Goal: Task Accomplishment & Management: Complete application form

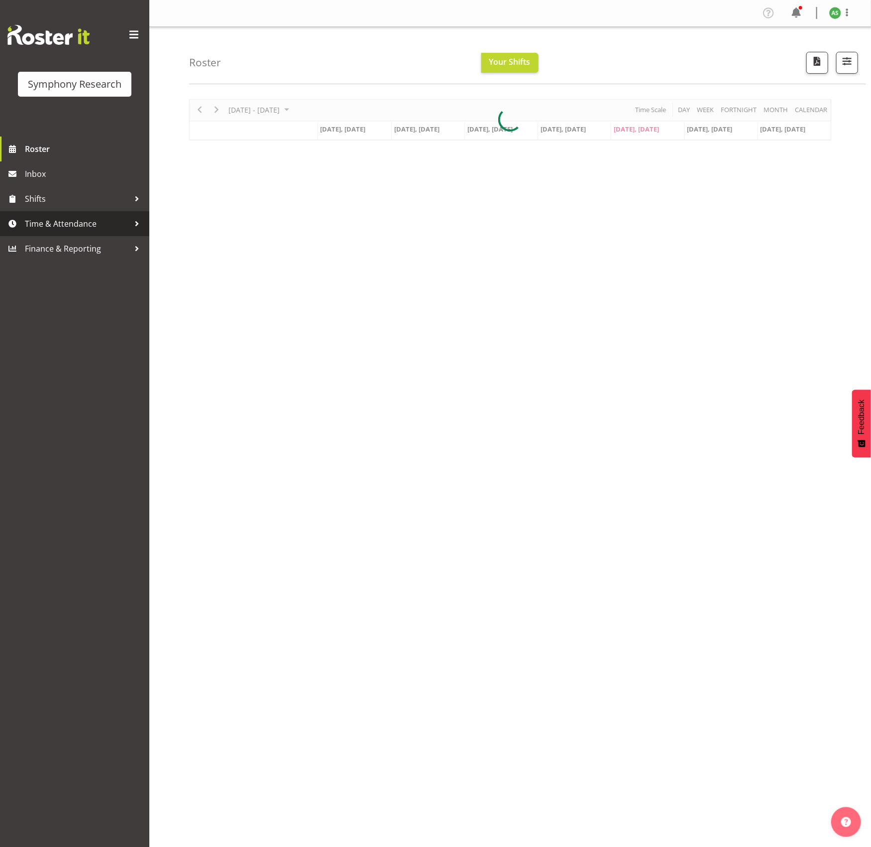
click at [54, 224] on span "Time & Attendance" at bounding box center [77, 223] width 105 height 15
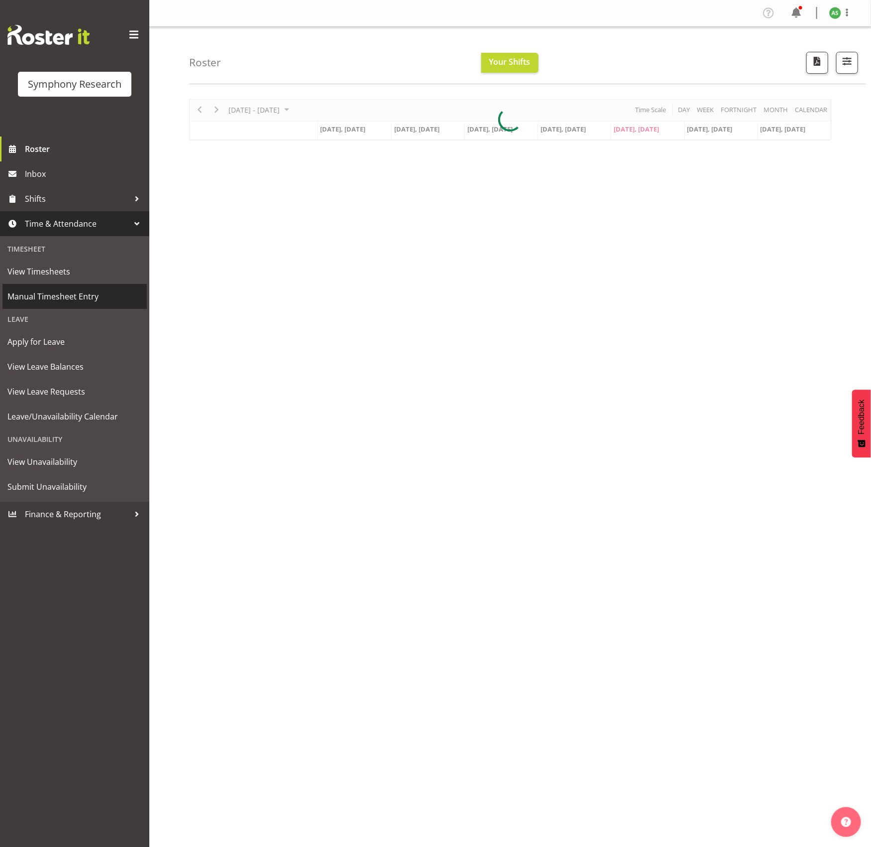
click at [55, 298] on span "Manual Timesheet Entry" at bounding box center [74, 296] width 134 height 15
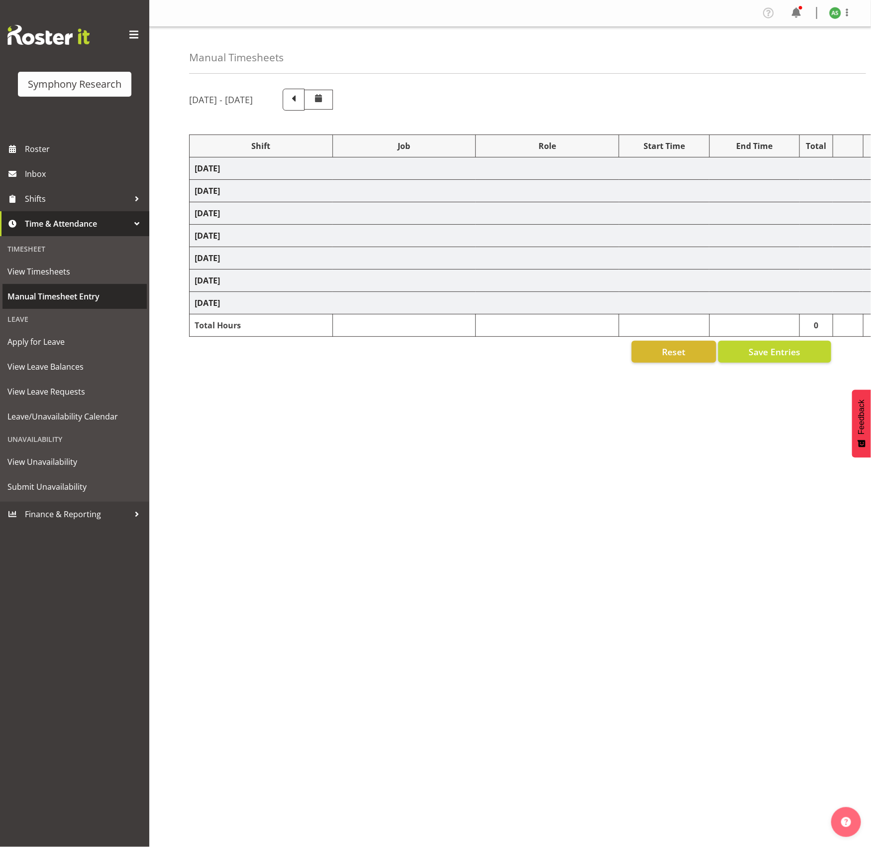
select select "26078"
select select "10587"
select select "47"
select select "26078"
select select "10587"
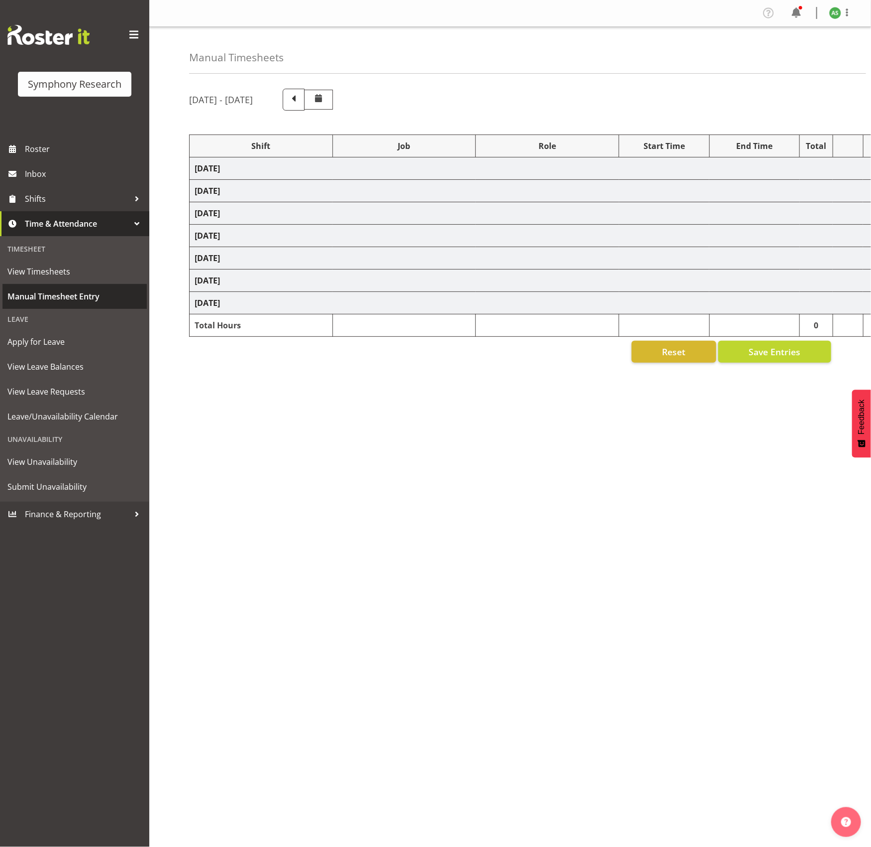
select select "47"
select select "56692"
select select "10499"
select select "47"
select select "26078"
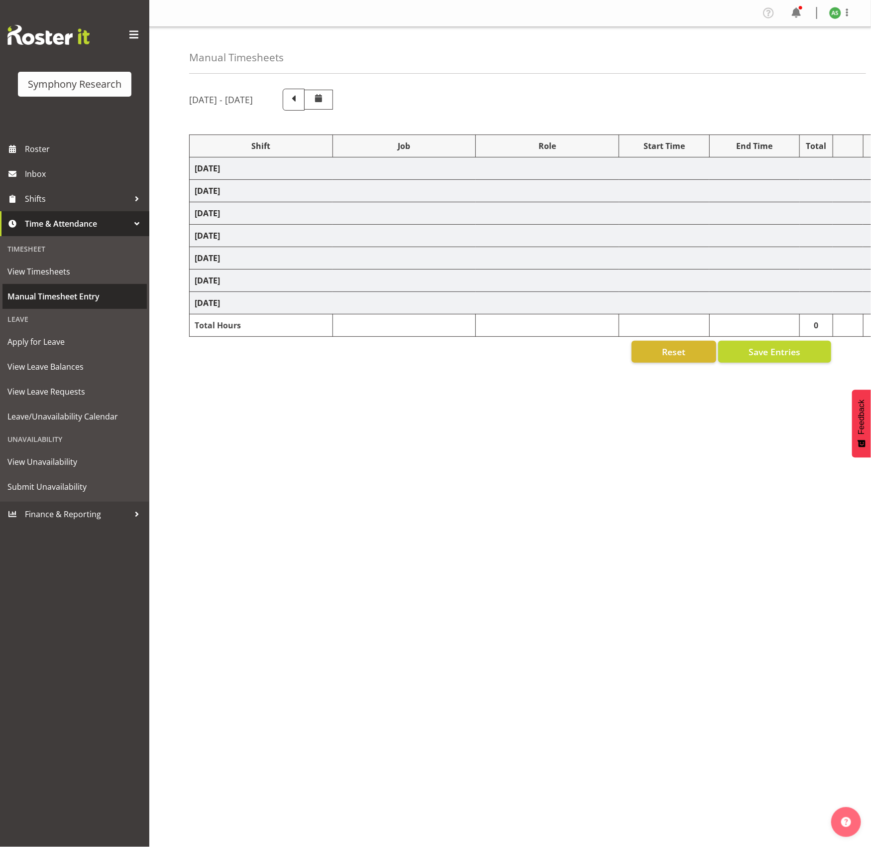
select select "10587"
select select "47"
select select "26078"
select select "10587"
select select "47"
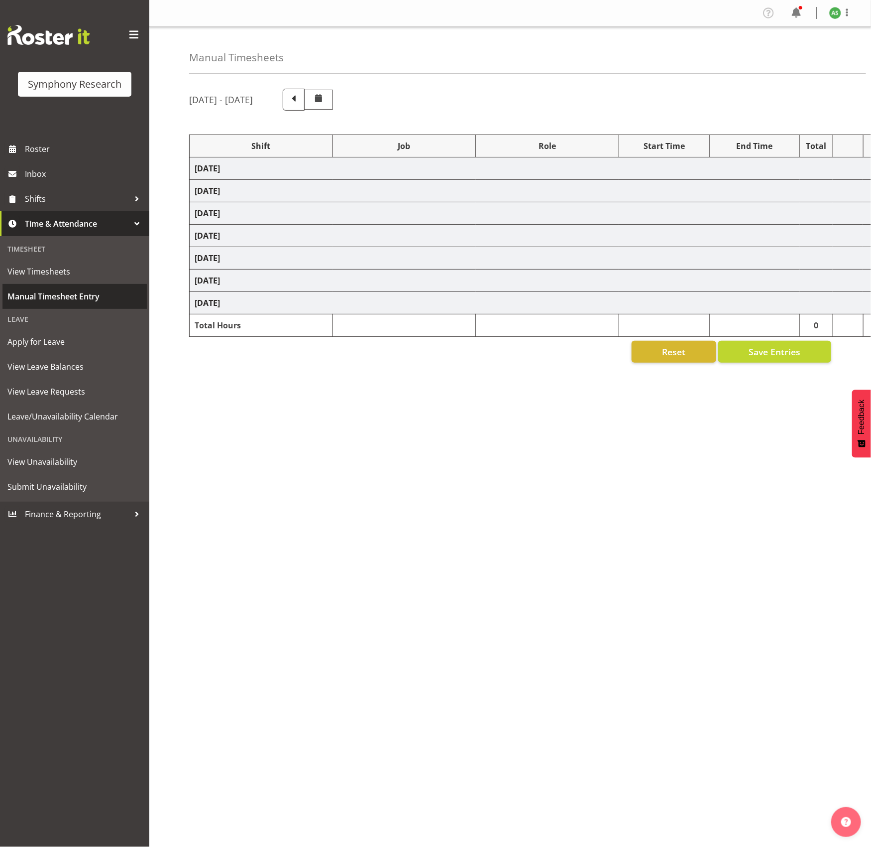
select select "56692"
select select "10499"
select select "47"
select select "26078"
select select "10587"
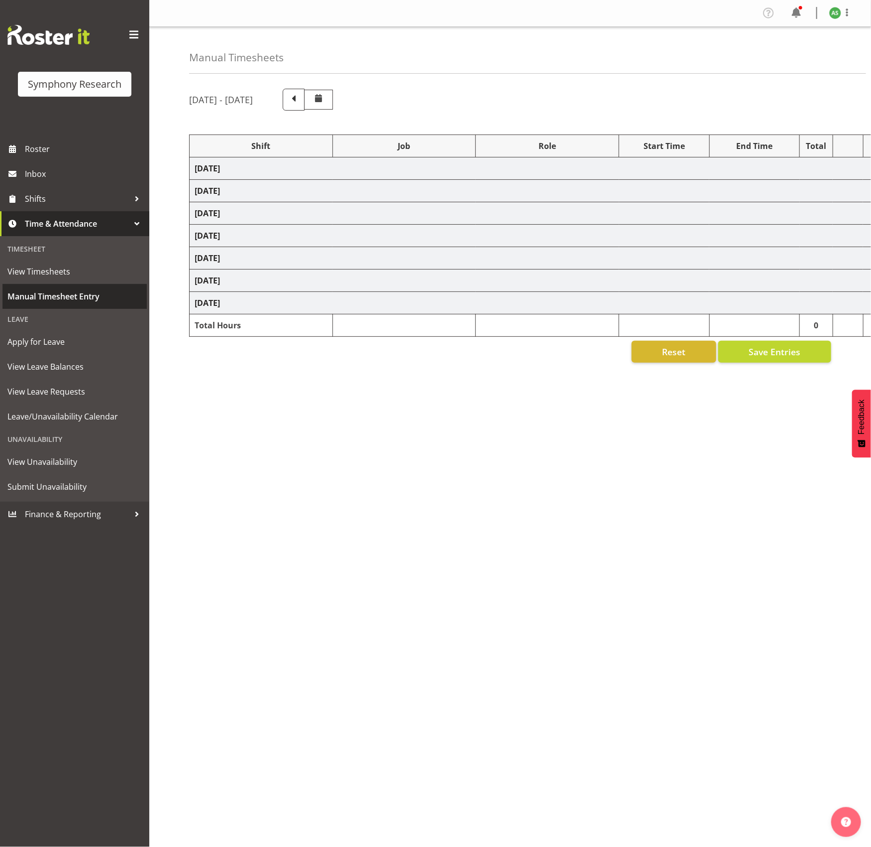
select select "47"
select select "26078"
select select "10587"
select select "47"
select select "26078"
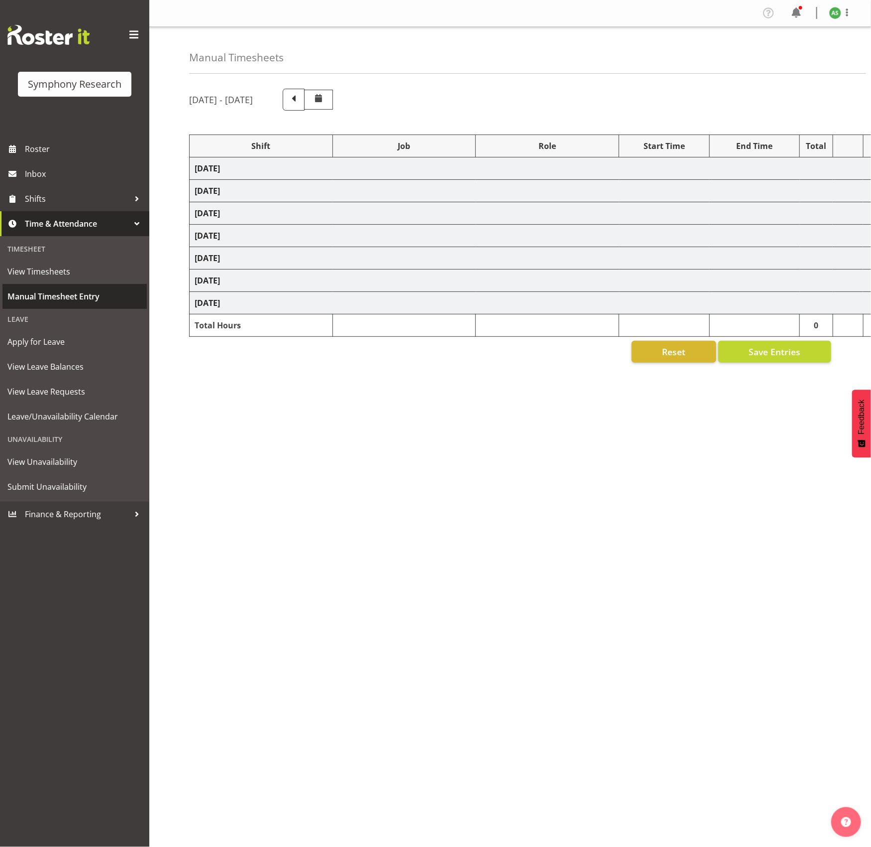
select select "10587"
select select "47"
select select "26078"
select select "10587"
select select "47"
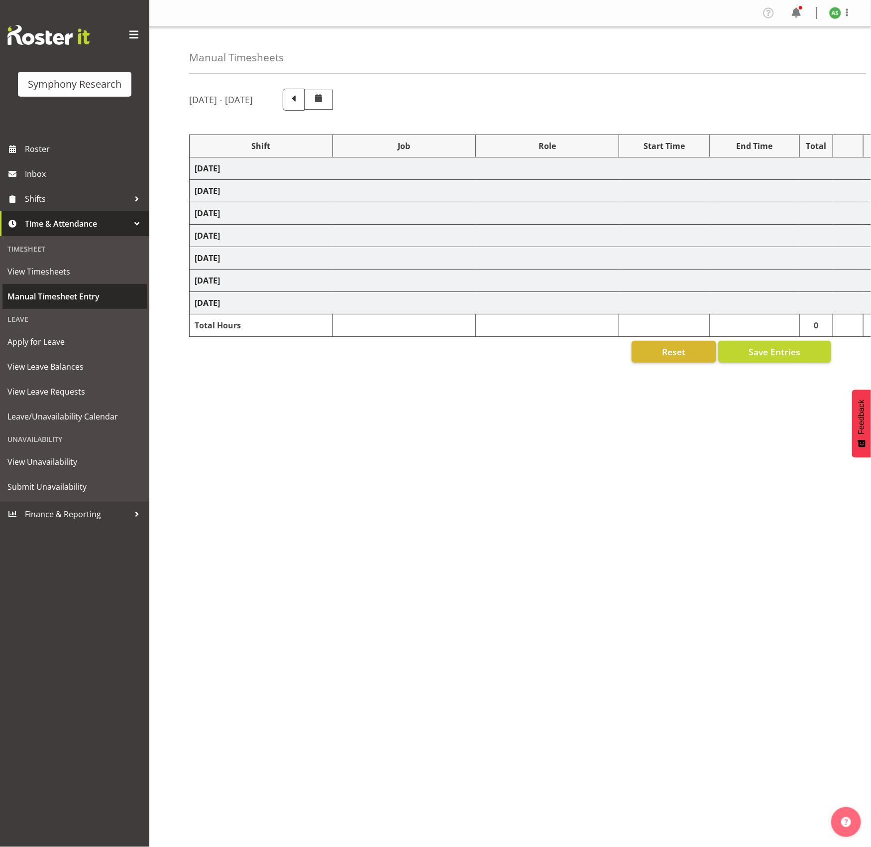
select select "56692"
select select "10499"
select select "47"
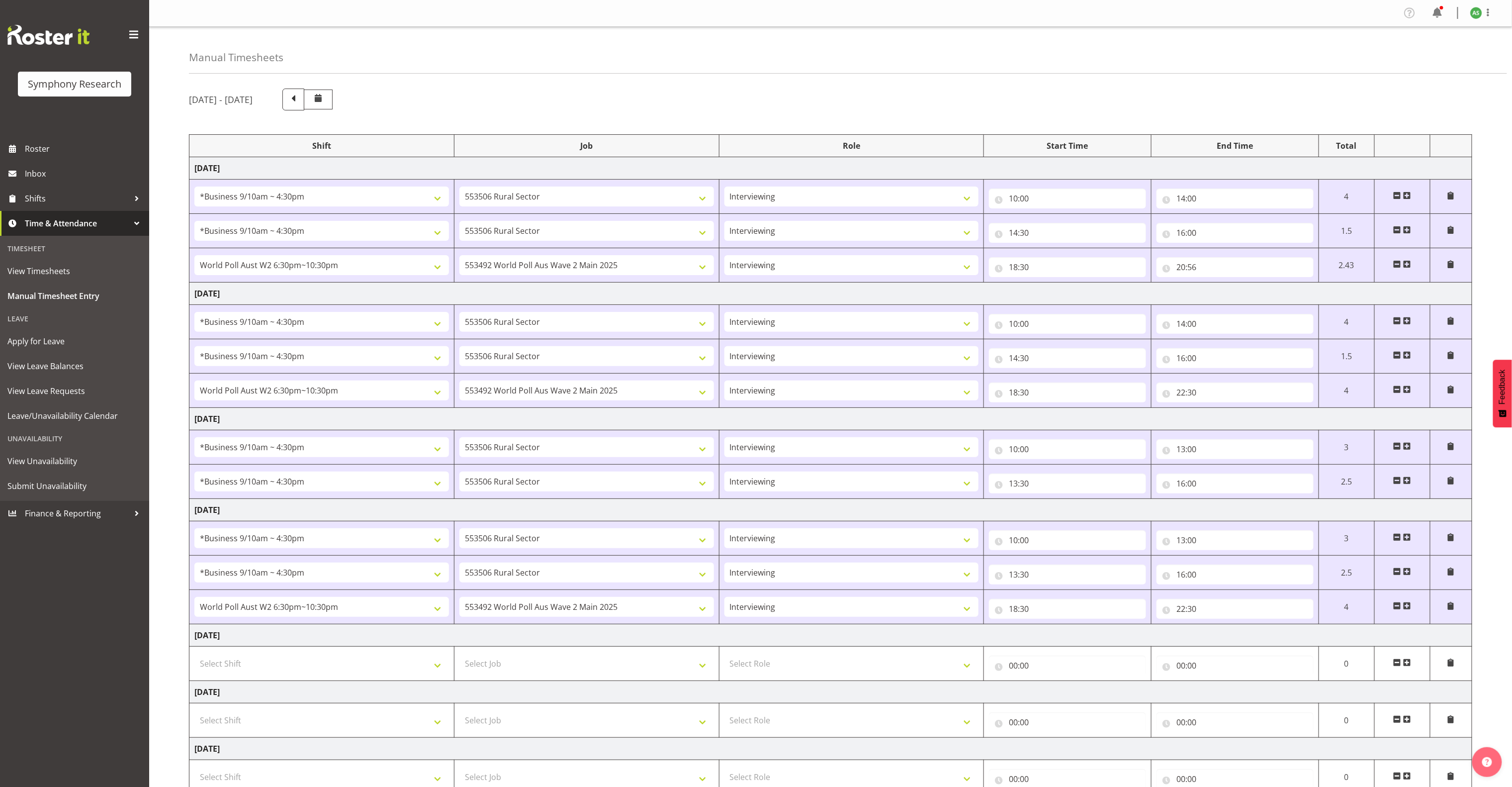
click at [870, 666] on span at bounding box center [1407, 662] width 8 height 8
click at [870, 664] on span at bounding box center [1407, 662] width 8 height 8
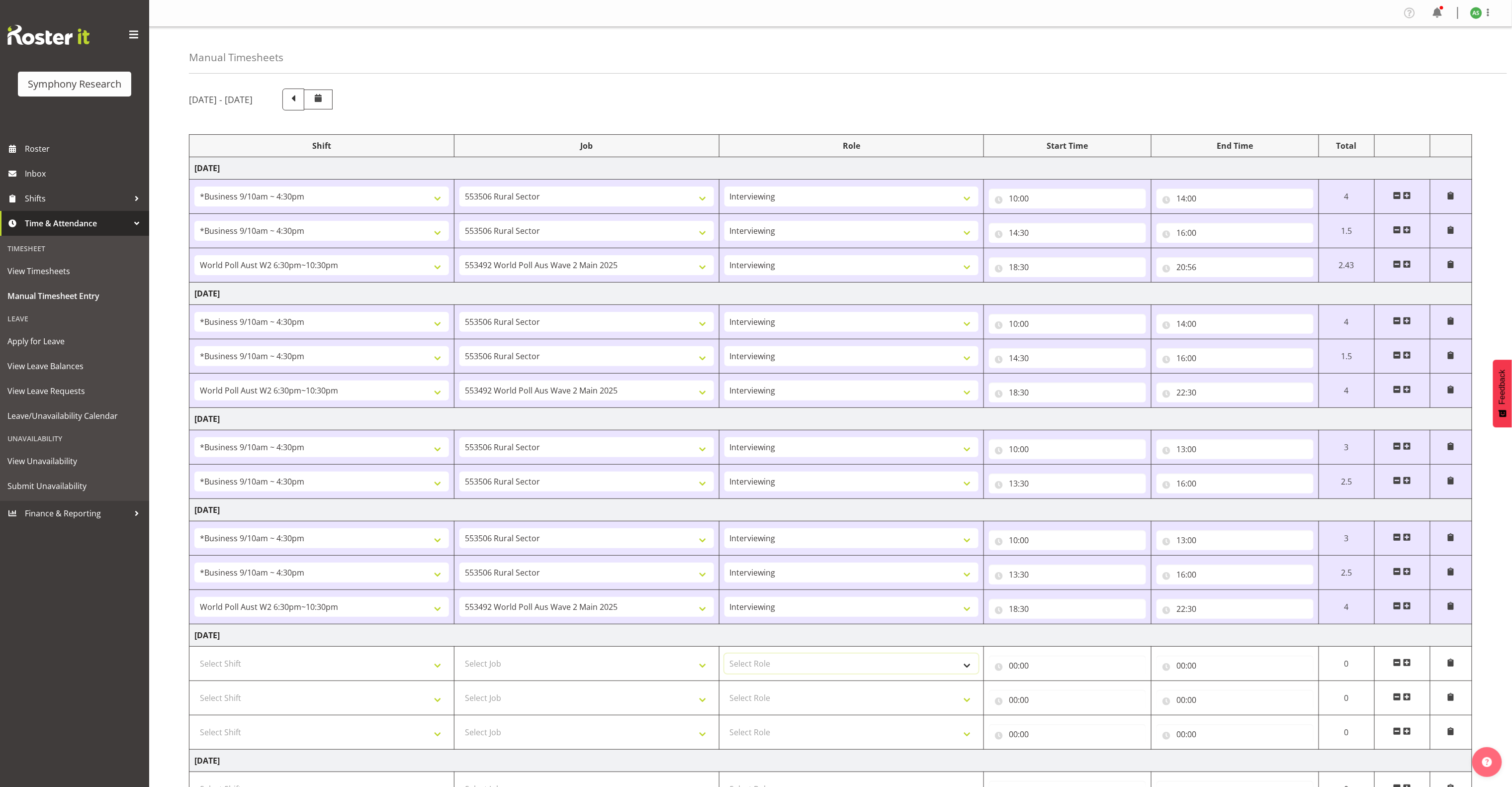
drag, startPoint x: 774, startPoint y: 669, endPoint x: 779, endPoint y: 671, distance: 5.4
click at [774, 669] on select "Select Role Briefing Interviewing" at bounding box center [852, 663] width 255 height 20
select select "47"
click at [725, 659] on select "Select Role Briefing Interviewing" at bounding box center [852, 663] width 255 height 20
click at [787, 700] on select "Select Role Briefing Interviewing" at bounding box center [852, 698] width 255 height 20
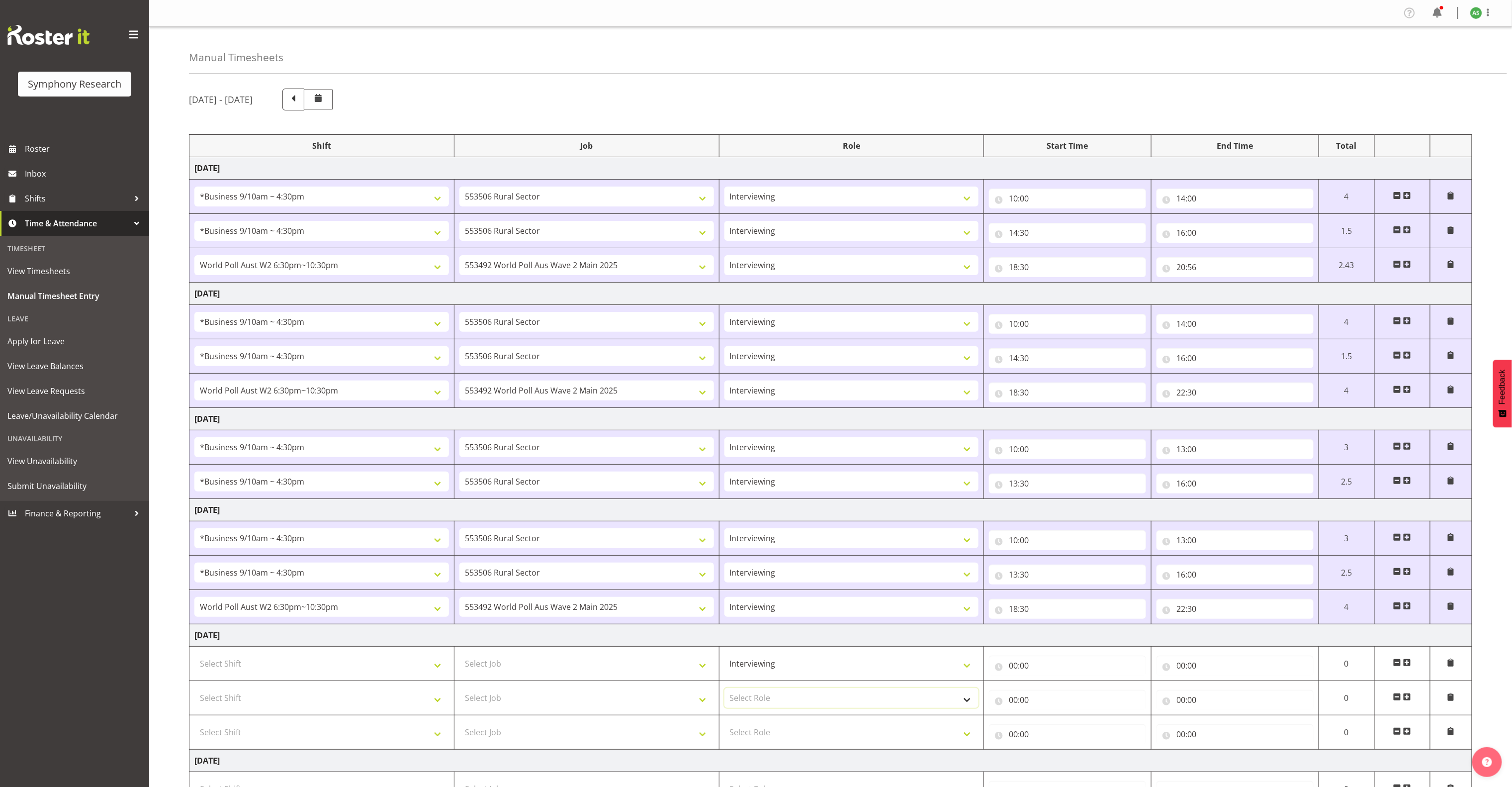
select select "47"
click at [725, 694] on select "Select Role Briefing Interviewing" at bounding box center [852, 698] width 255 height 20
click at [799, 736] on select "Select Role Briefing Interviewing" at bounding box center [852, 732] width 255 height 20
click at [796, 739] on select "Select Role Briefing Interviewing" at bounding box center [852, 732] width 255 height 20
click at [799, 735] on select "Select Role Briefing Interviewing" at bounding box center [852, 732] width 255 height 20
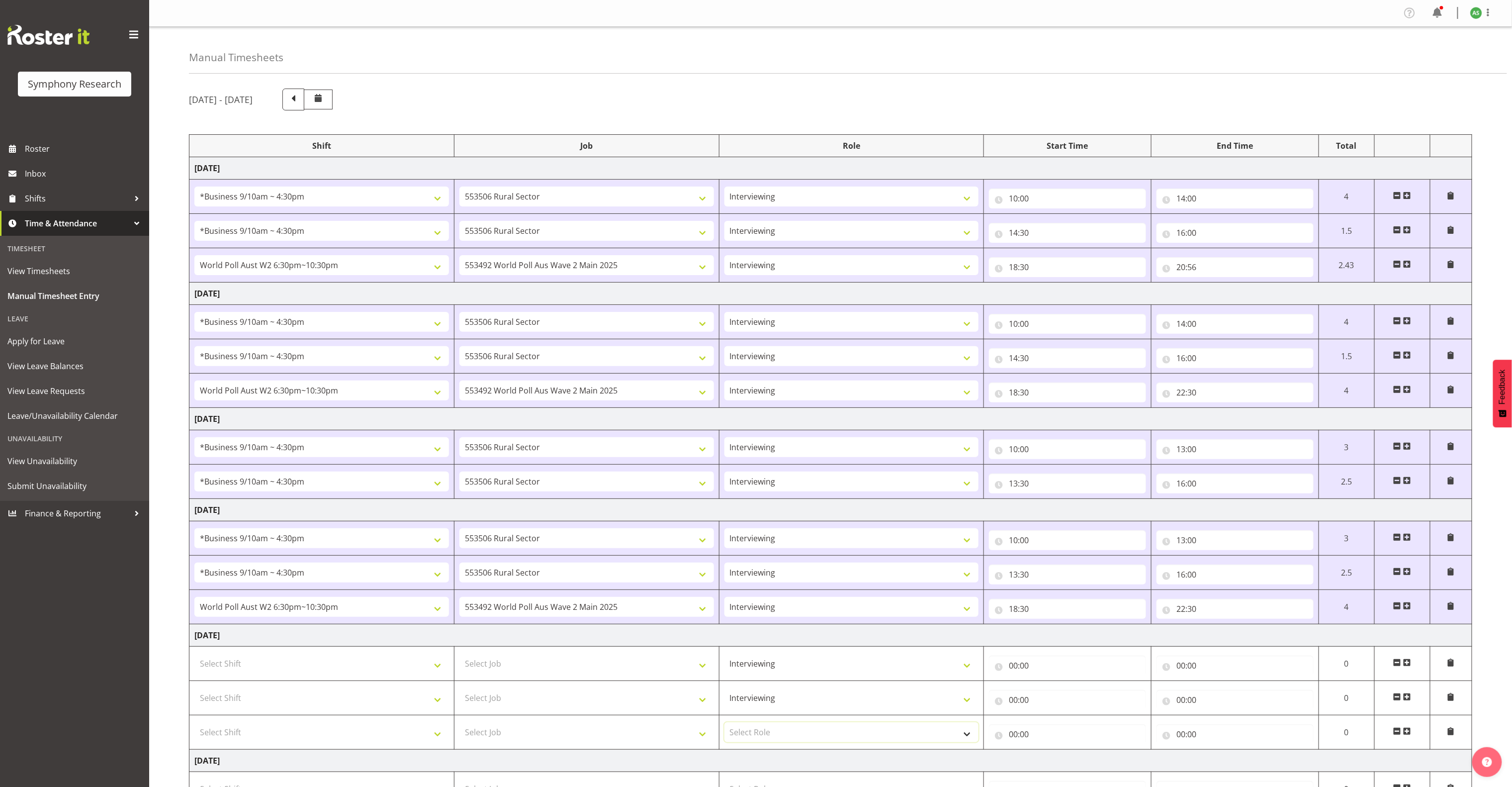
drag, startPoint x: 775, startPoint y: 748, endPoint x: 767, endPoint y: 746, distance: 8.2
click at [775, 742] on select "Select Role Briefing Interviewing" at bounding box center [852, 732] width 255 height 20
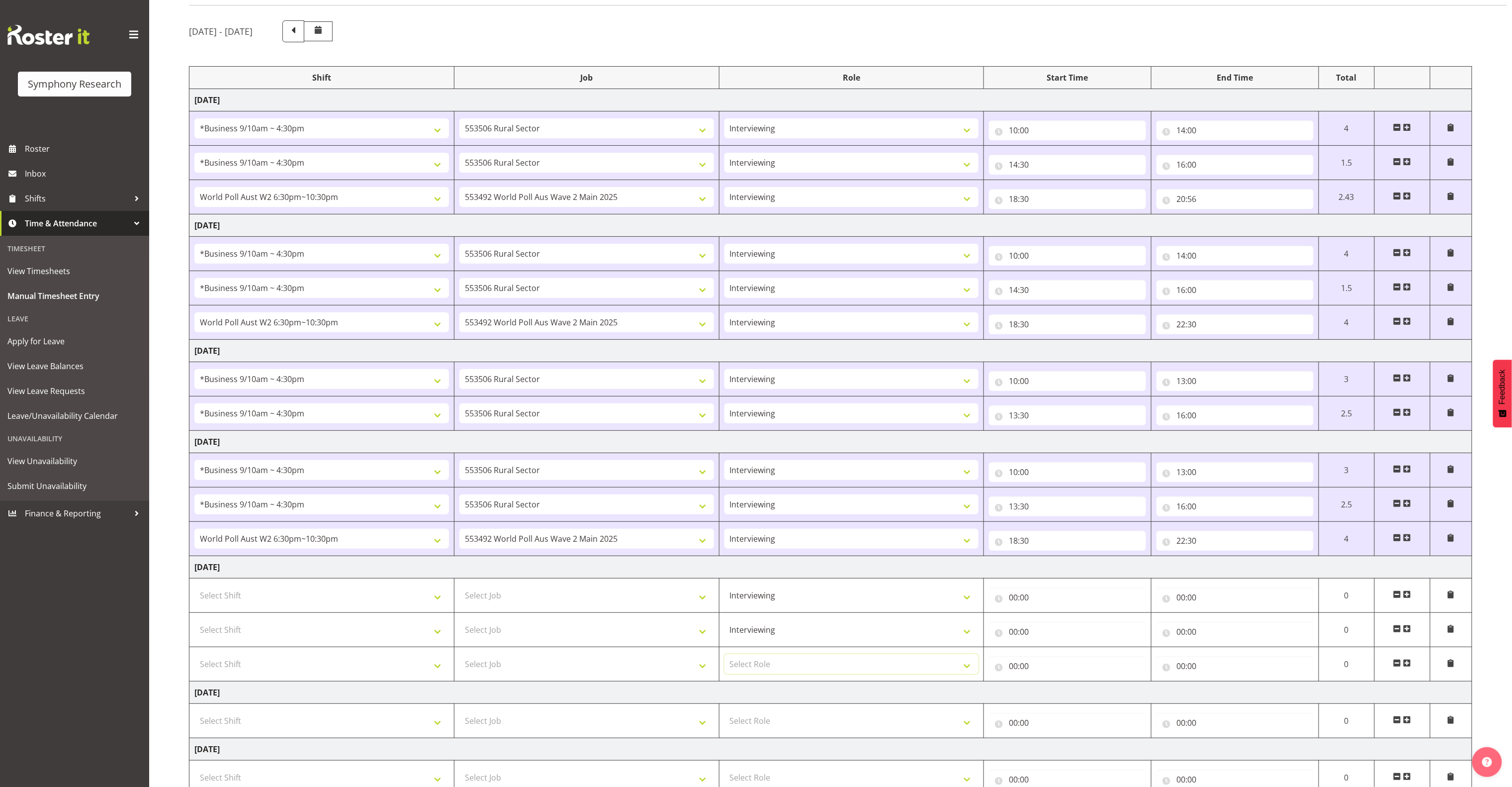
scroll to position [155, 0]
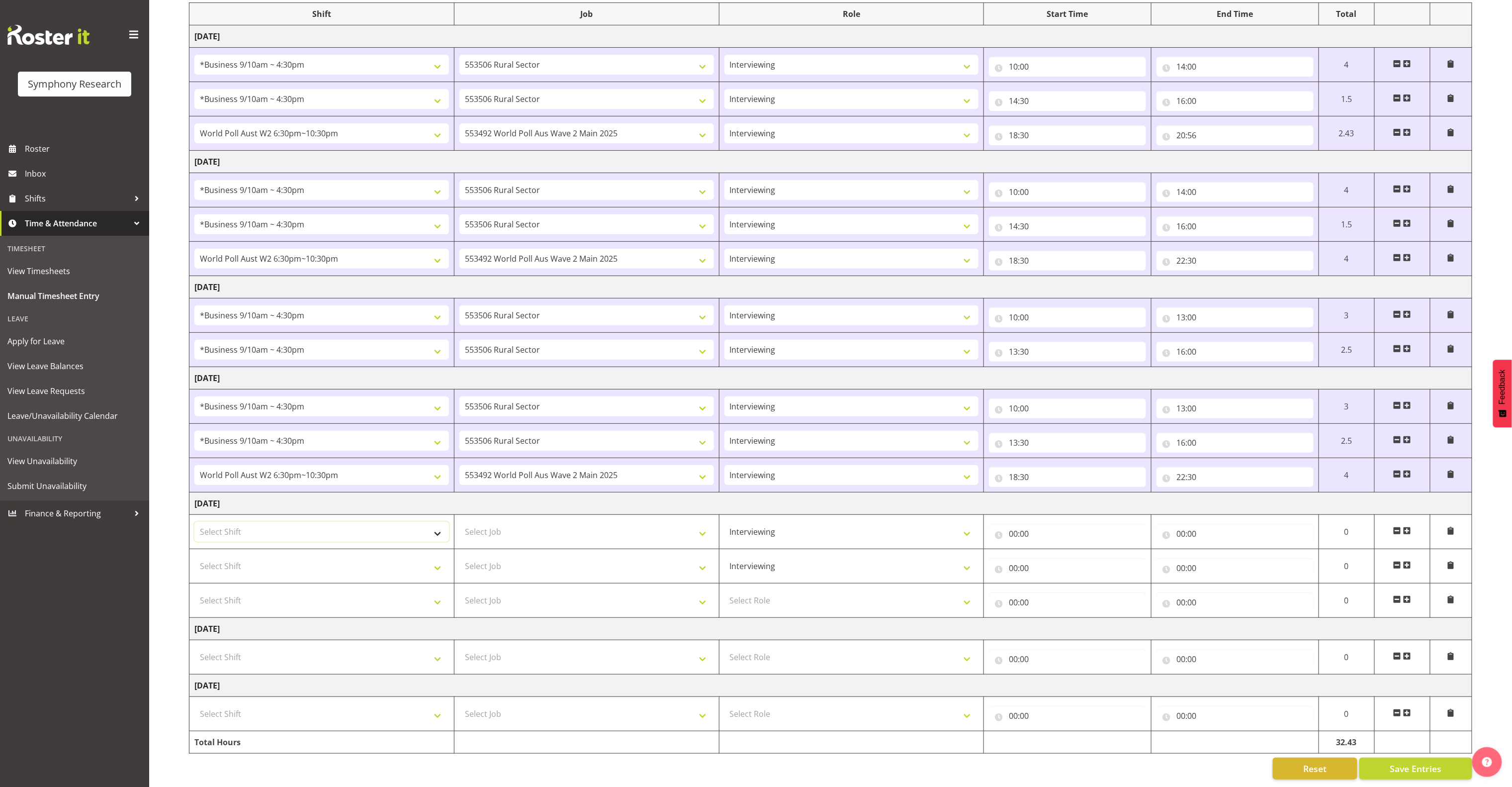
click at [390, 521] on select "Select Shift !!Weekend Residential (Roster IT Shift Label) *Business 9/10am ~ 4…" at bounding box center [322, 531] width 255 height 20
select select "26078"
click at [195, 521] on select "Select Shift !!Weekend Residential (Roster IT Shift Label) *Business 9/10am ~ 4…" at bounding box center [322, 531] width 255 height 20
click at [409, 556] on select "Select Shift !!Weekend Residential (Roster IT Shift Label) *Business 9/10am ~ 4…" at bounding box center [322, 566] width 255 height 20
click at [388, 55] on select "!!Weekend Residential (Roster IT Shift Label) *Business 9/10am ~ 4:30pm *Busine…" at bounding box center [322, 65] width 255 height 20
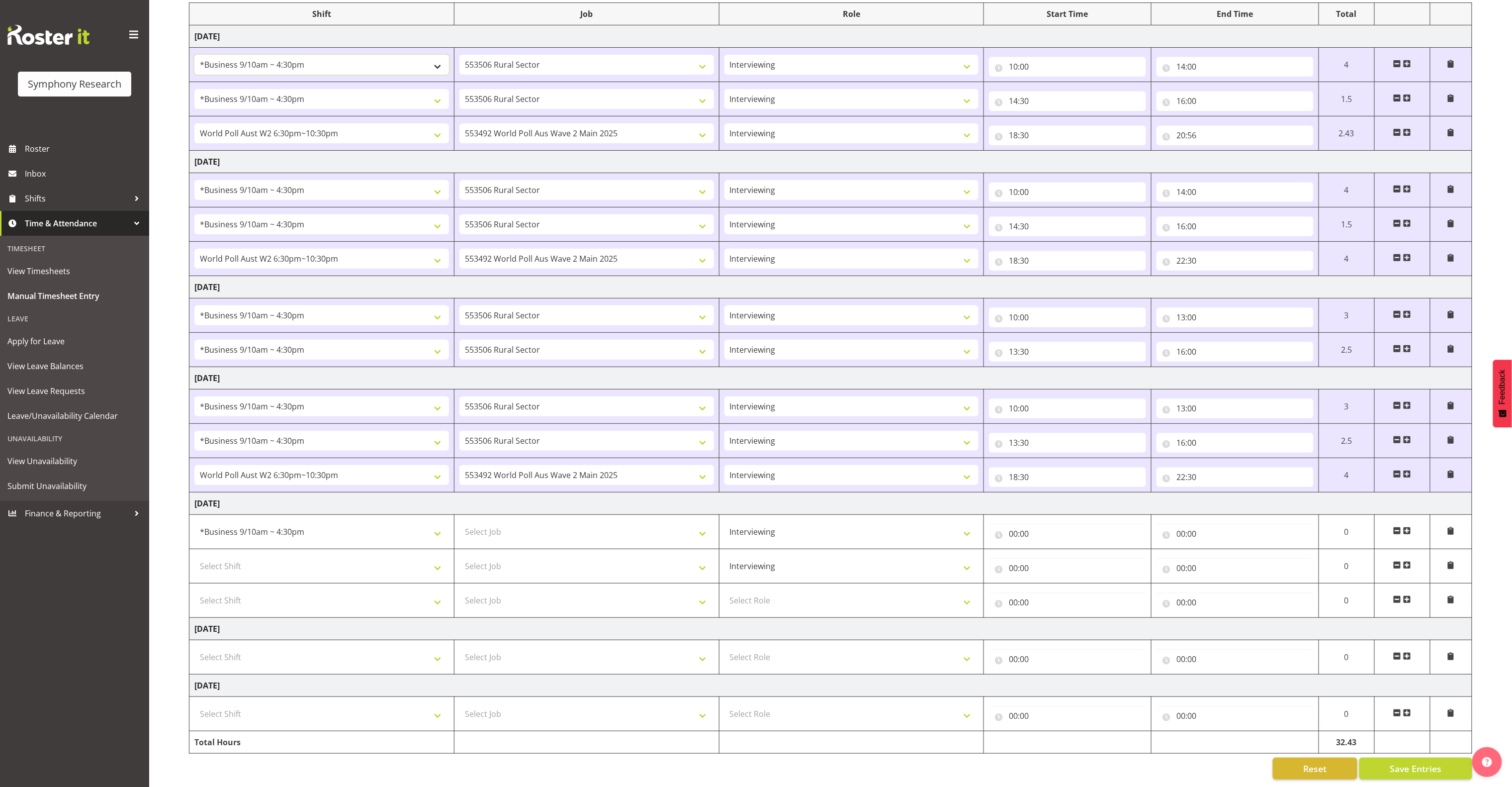
click at [389, 55] on select "!!Weekend Residential (Roster IT Shift Label) *Business 9/10am ~ 4:30pm *Busine…" at bounding box center [322, 65] width 255 height 20
click at [407, 556] on select "Select Shift !!Weekend Residential (Roster IT Shift Label) *Business 9/10am ~ 4…" at bounding box center [322, 566] width 255 height 20
select select "26078"
click at [195, 556] on select "Select Shift !!Weekend Residential (Roster IT Shift Label) *Business 9/10am ~ 4…" at bounding box center [322, 566] width 255 height 20
click at [597, 521] on select "Select Job 550060 IF Admin 553492 World Poll Aus Wave 2 Main 2025 553493 World …" at bounding box center [586, 531] width 255 height 20
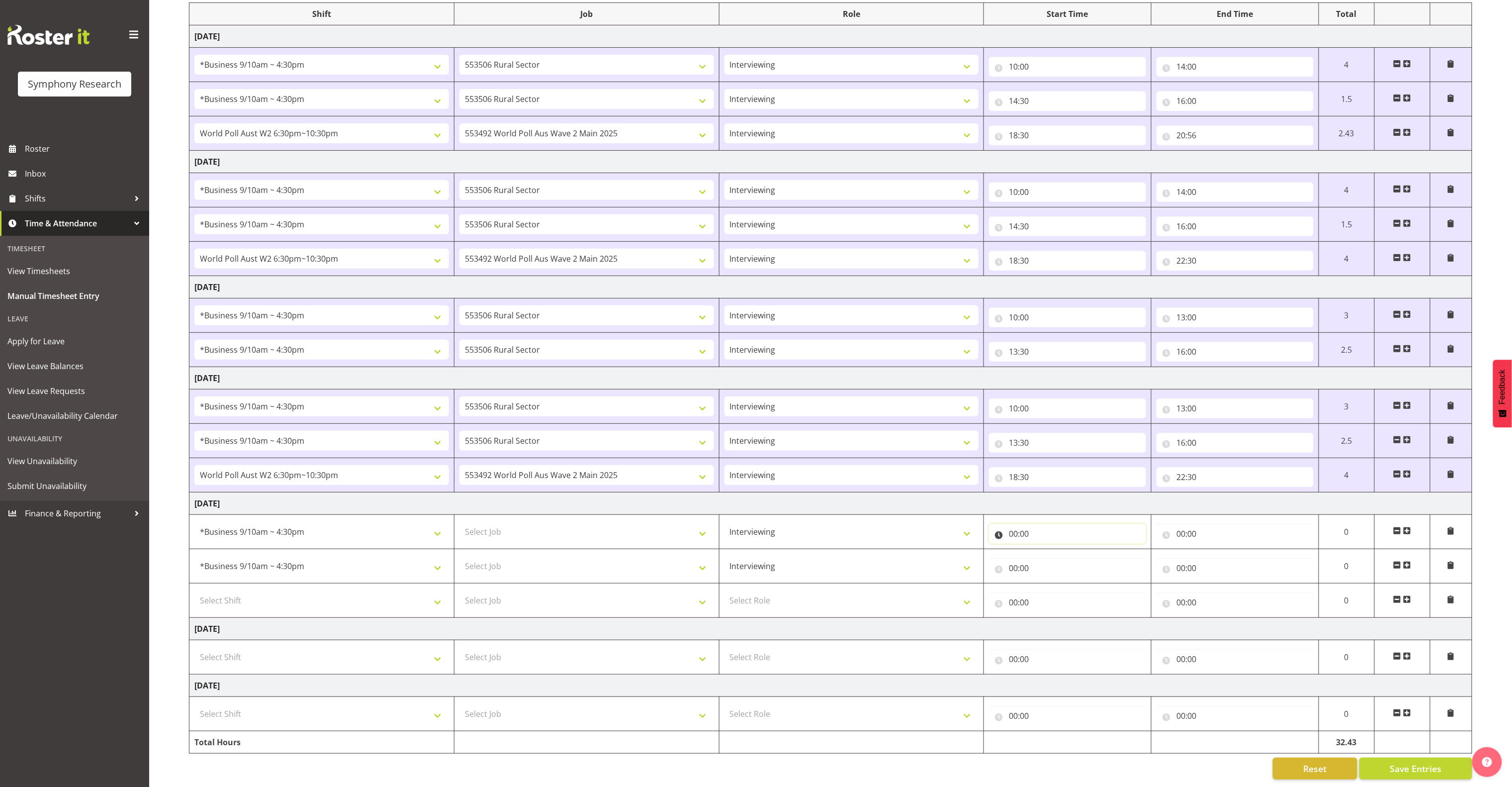
click at [870, 523] on input "00:00" at bounding box center [1067, 533] width 157 height 20
click at [870, 549] on select "00 01 02 03 04 05 06 07 08 09 10 11 12 13 14 15 16 17 18 19 20 21 22 23" at bounding box center [1057, 559] width 22 height 20
select select "10"
click at [870, 549] on select "00 01 02 03 04 05 06 07 08 09 10 11 12 13 14 15 16 17 18 19 20 21 22 23" at bounding box center [1057, 559] width 22 height 20
type input "10:00"
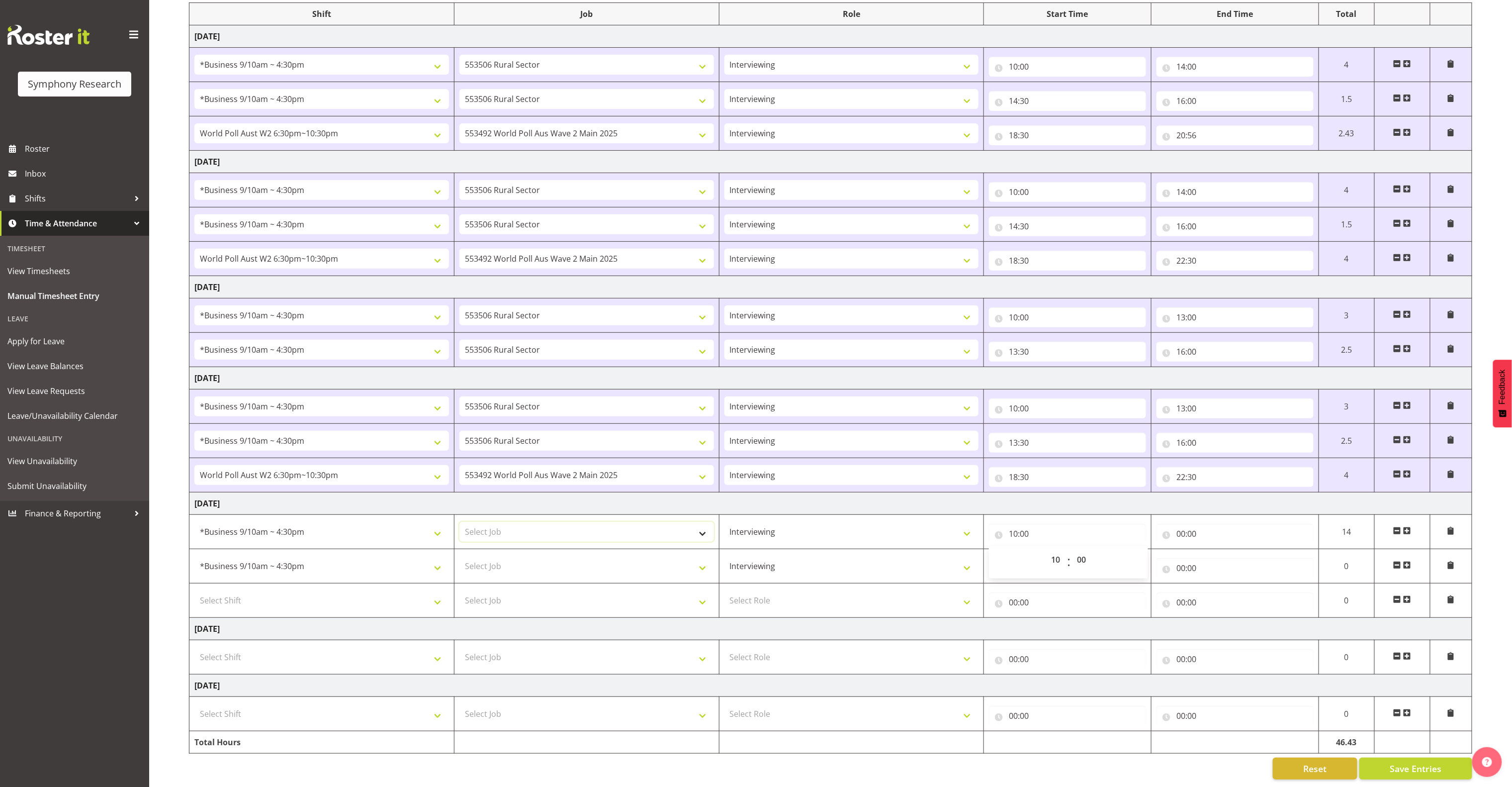
click at [668, 521] on select "Select Job 550060 IF Admin 553492 World Poll Aus Wave 2 Main 2025 553493 World …" at bounding box center [586, 531] width 255 height 20
select select "10587"
click at [459, 521] on select "Select Job 550060 IF Admin 553492 World Poll Aus Wave 2 Main 2025 553493 World …" at bounding box center [586, 531] width 255 height 20
click at [870, 523] on input "00:00" at bounding box center [1234, 533] width 157 height 20
click at [870, 549] on select "00 01 02 03 04 05 06 07 08 09 10 11 12 13 14 15 16 17 18 19 20 21 22 23" at bounding box center [1224, 559] width 22 height 20
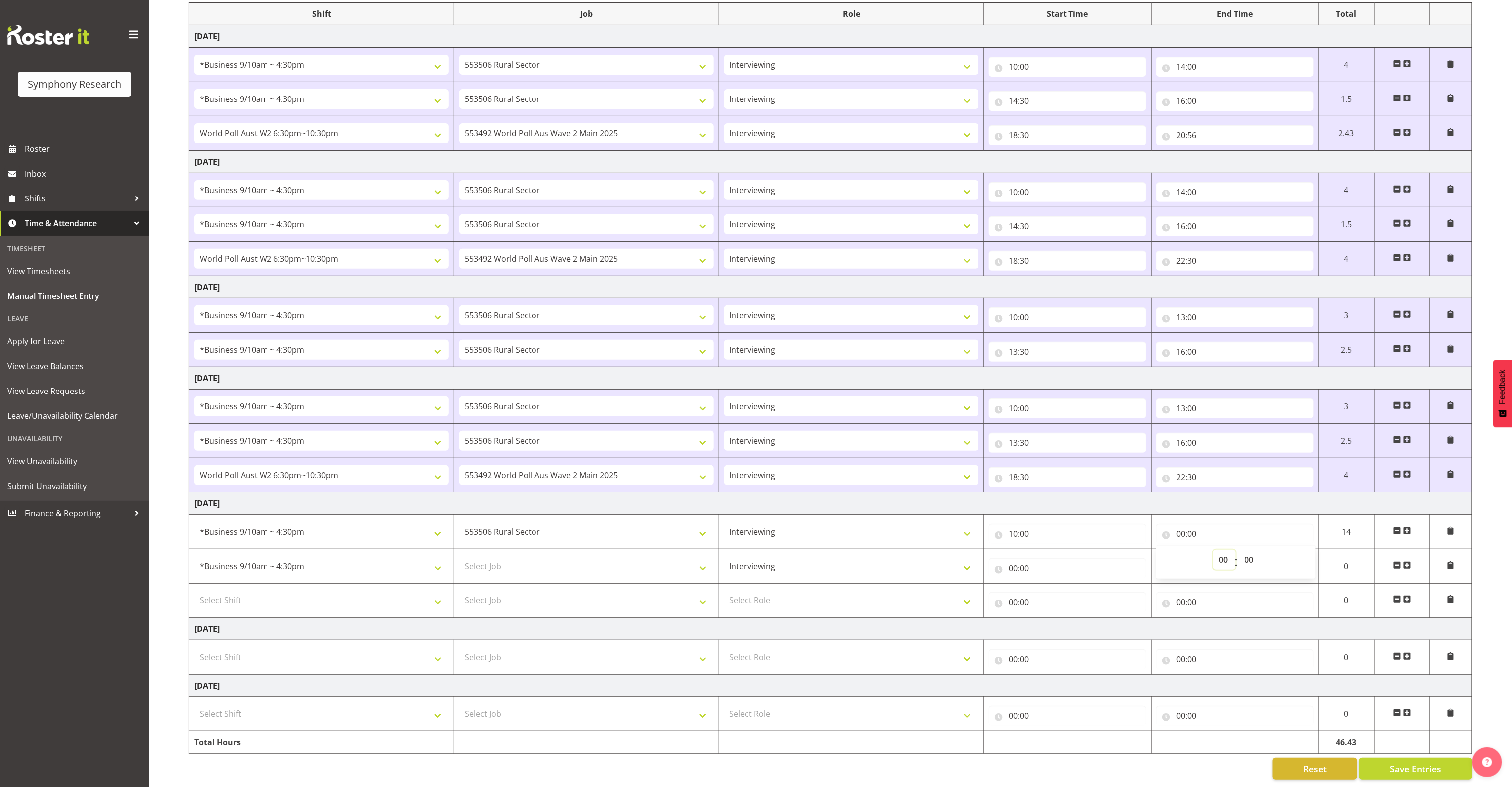
select select "12"
click at [870, 549] on select "00 01 02 03 04 05 06 07 08 09 10 11 12 13 14 15 16 17 18 19 20 21 22 23" at bounding box center [1224, 559] width 22 height 20
type input "12:00"
click at [870, 523] on input "12:00" at bounding box center [1234, 533] width 157 height 20
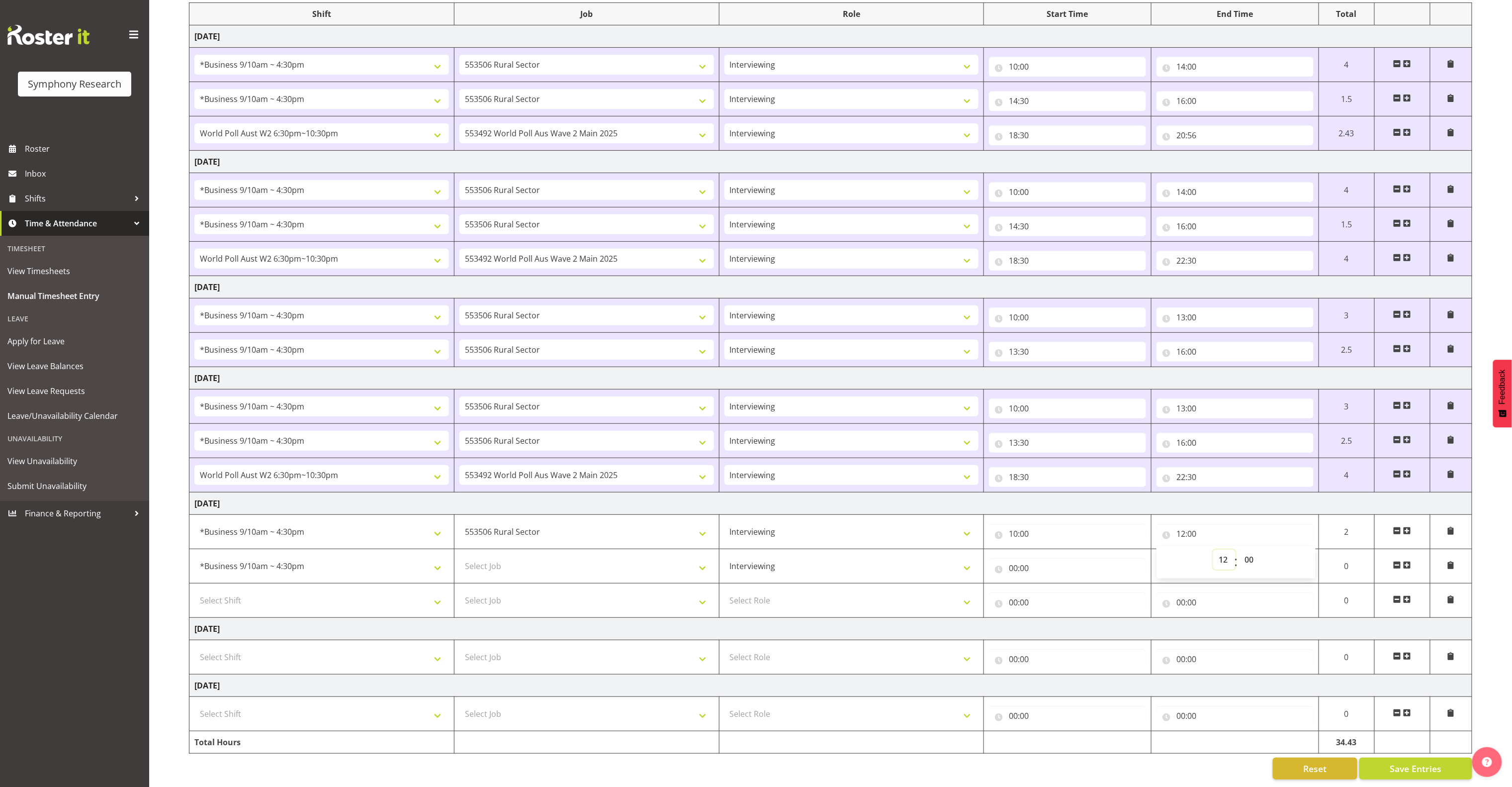
click at [870, 549] on select "00 01 02 03 04 05 06 07 08 09 10 11 12 13 14 15 16 17 18 19 20 21 22 23" at bounding box center [1224, 559] width 22 height 20
select select "13"
click at [870, 549] on select "00 01 02 03 04 05 06 07 08 09 10 11 12 13 14 15 16 17 18 19 20 21 22 23" at bounding box center [1224, 559] width 22 height 20
type input "13:00"
click at [870, 558] on input "00:00" at bounding box center [1067, 568] width 157 height 20
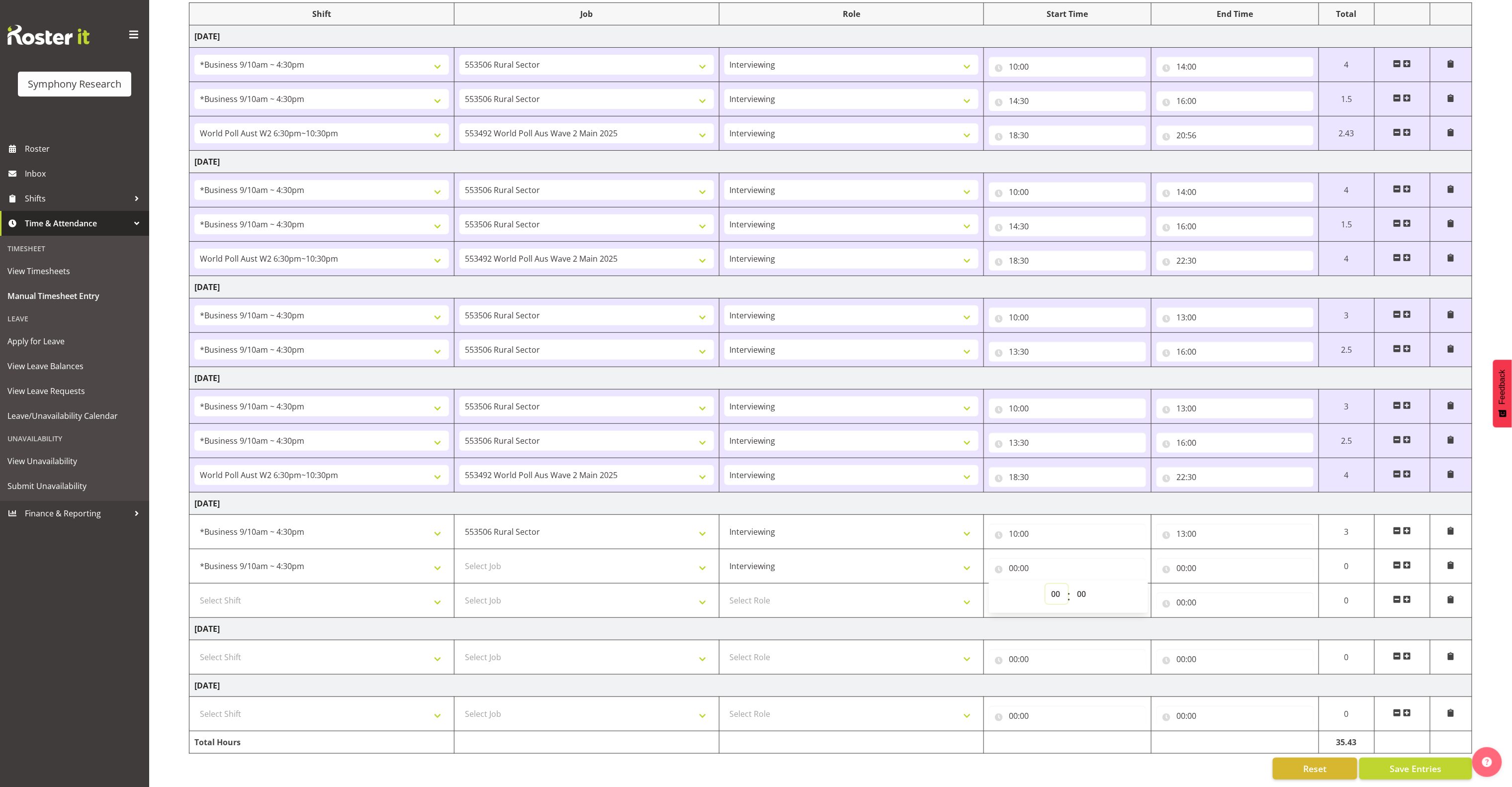
click at [870, 584] on select "00 01 02 03 04 05 06 07 08 09 10 11 12 13 14 15 16 17 18 19 20 21 22 23" at bounding box center [1057, 594] width 22 height 20
select select "14"
click at [870, 584] on select "00 01 02 03 04 05 06 07 08 09 10 11 12 13 14 15 16 17 18 19 20 21 22 23" at bounding box center [1057, 594] width 22 height 20
type input "14:00"
click at [870, 558] on input "14:00" at bounding box center [1067, 568] width 157 height 20
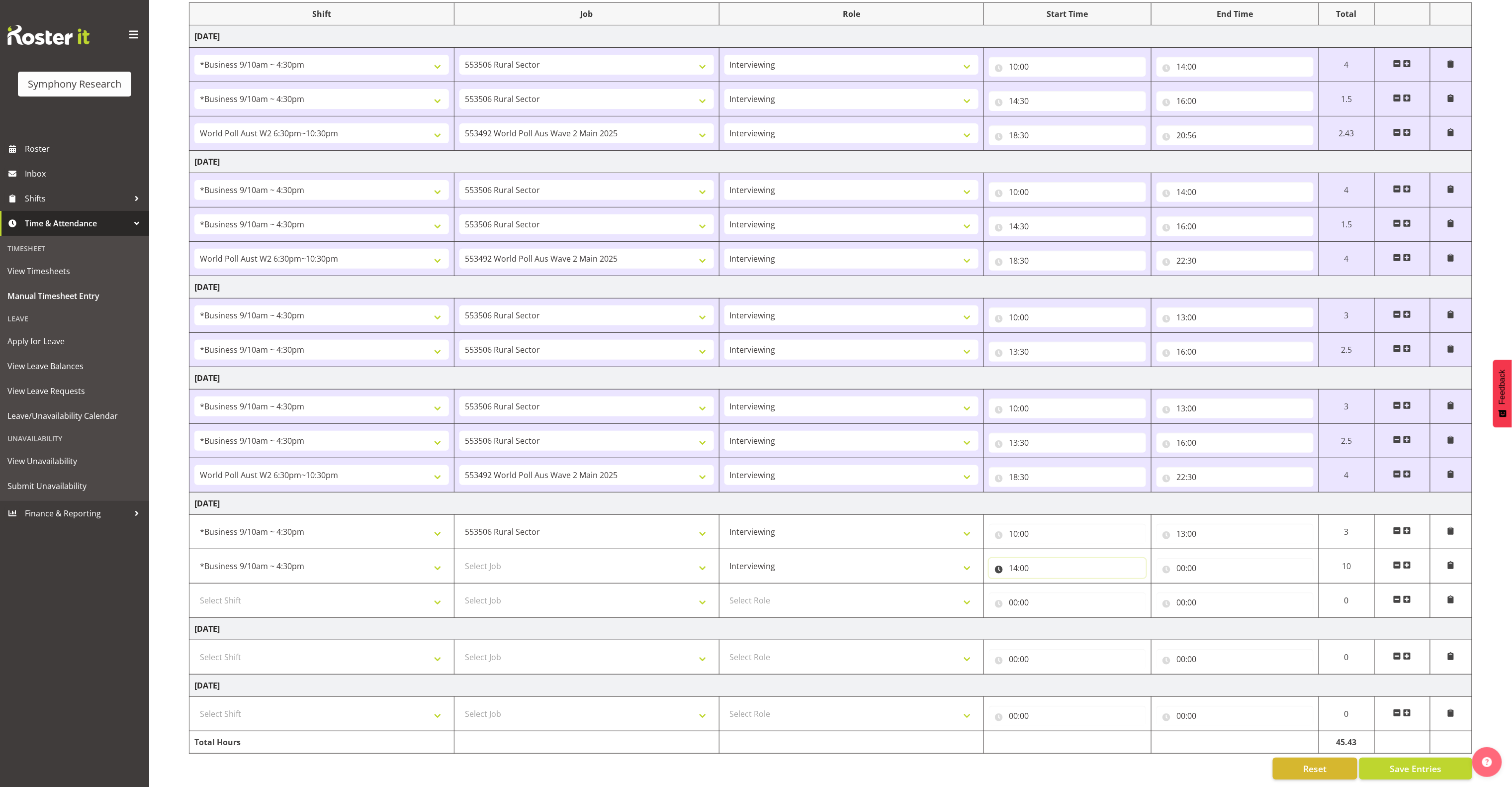
click at [870, 558] on input "14:00" at bounding box center [1067, 568] width 157 height 20
click at [870, 584] on select "00 01 02 03 04 05 06 07 08 09 10 11 12 13 14 15 16 17 18 19 20 21 22 23" at bounding box center [1057, 594] width 22 height 20
select select "13"
click at [870, 584] on select "00 01 02 03 04 05 06 07 08 09 10 11 12 13 14 15 16 17 18 19 20 21 22 23" at bounding box center [1057, 594] width 22 height 20
type input "13:00"
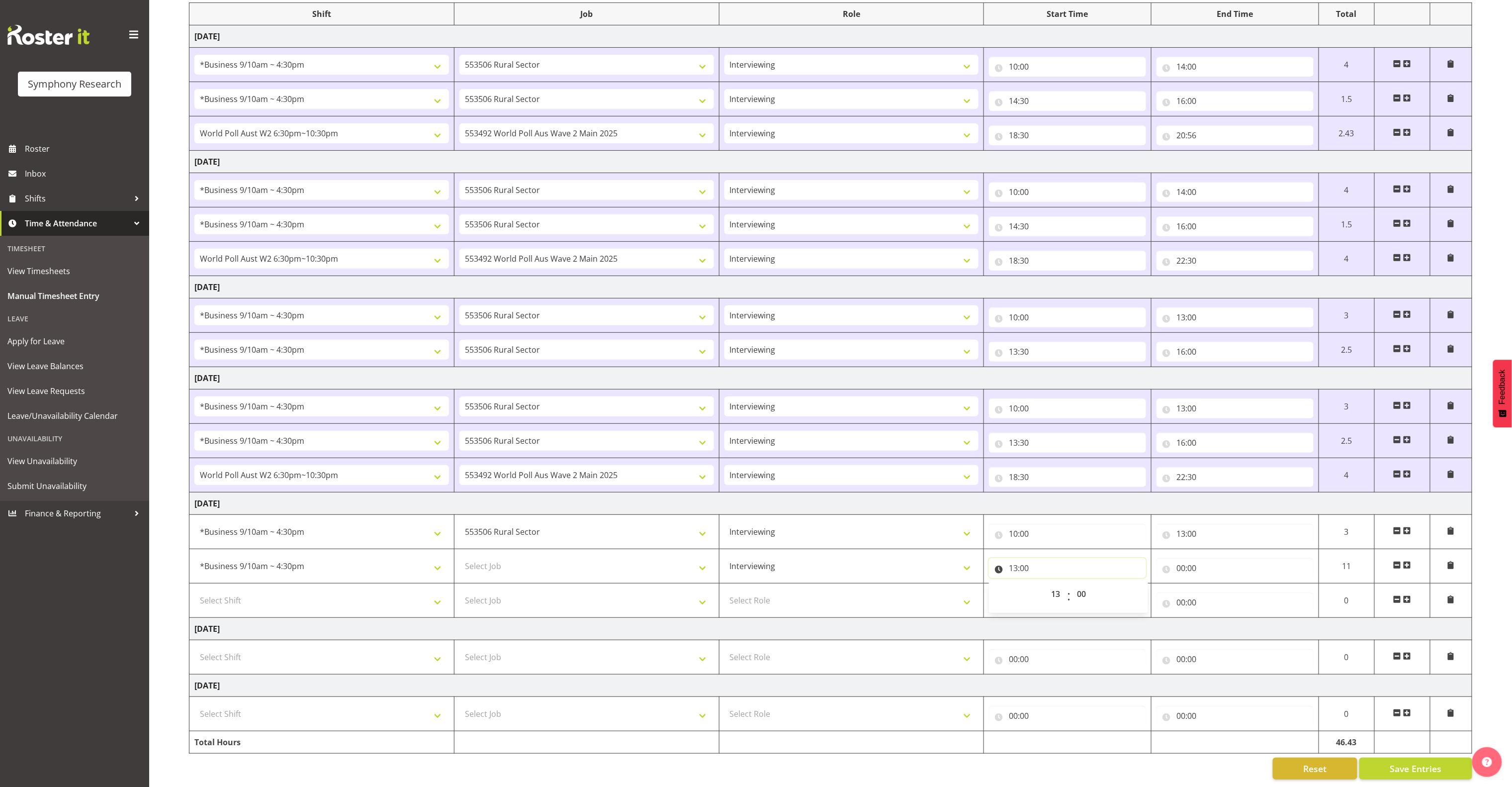
click at [870, 558] on input "13:00" at bounding box center [1067, 568] width 157 height 20
click at [870, 592] on input "00:00" at bounding box center [1067, 602] width 157 height 20
click at [870, 618] on select "00 01 02 03 04 05 06 07 08 09 10 11 12 13 14 15 16 17 18 19 20 21 22 23 24 25 2…" at bounding box center [1083, 628] width 22 height 20
select select "30"
click at [870, 618] on select "00 01 02 03 04 05 06 07 08 09 10 11 12 13 14 15 16 17 18 19 20 21 22 23 24 25 2…" at bounding box center [1083, 628] width 22 height 20
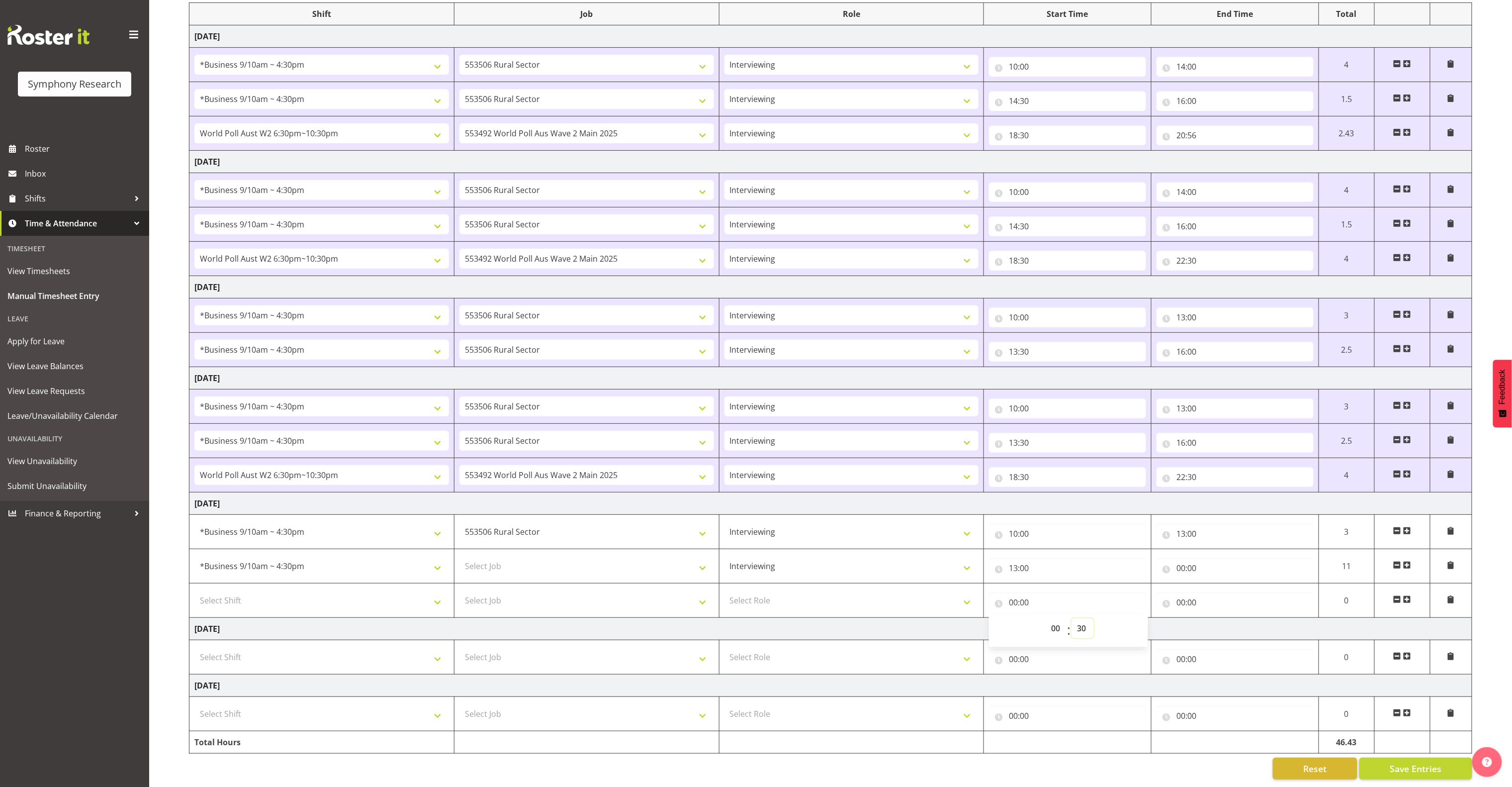
type input "00:30"
click at [870, 558] on input "00:00" at bounding box center [1234, 568] width 157 height 20
click at [870, 584] on select "00 01 02 03 04 05 06 07 08 09 10 11 12 13 14 15 16 17 18 19 20 21 22 23" at bounding box center [1224, 594] width 22 height 20
select select "16"
click at [870, 584] on select "00 01 02 03 04 05 06 07 08 09 10 11 12 13 14 15 16 17 18 19 20 21 22 23" at bounding box center [1224, 594] width 22 height 20
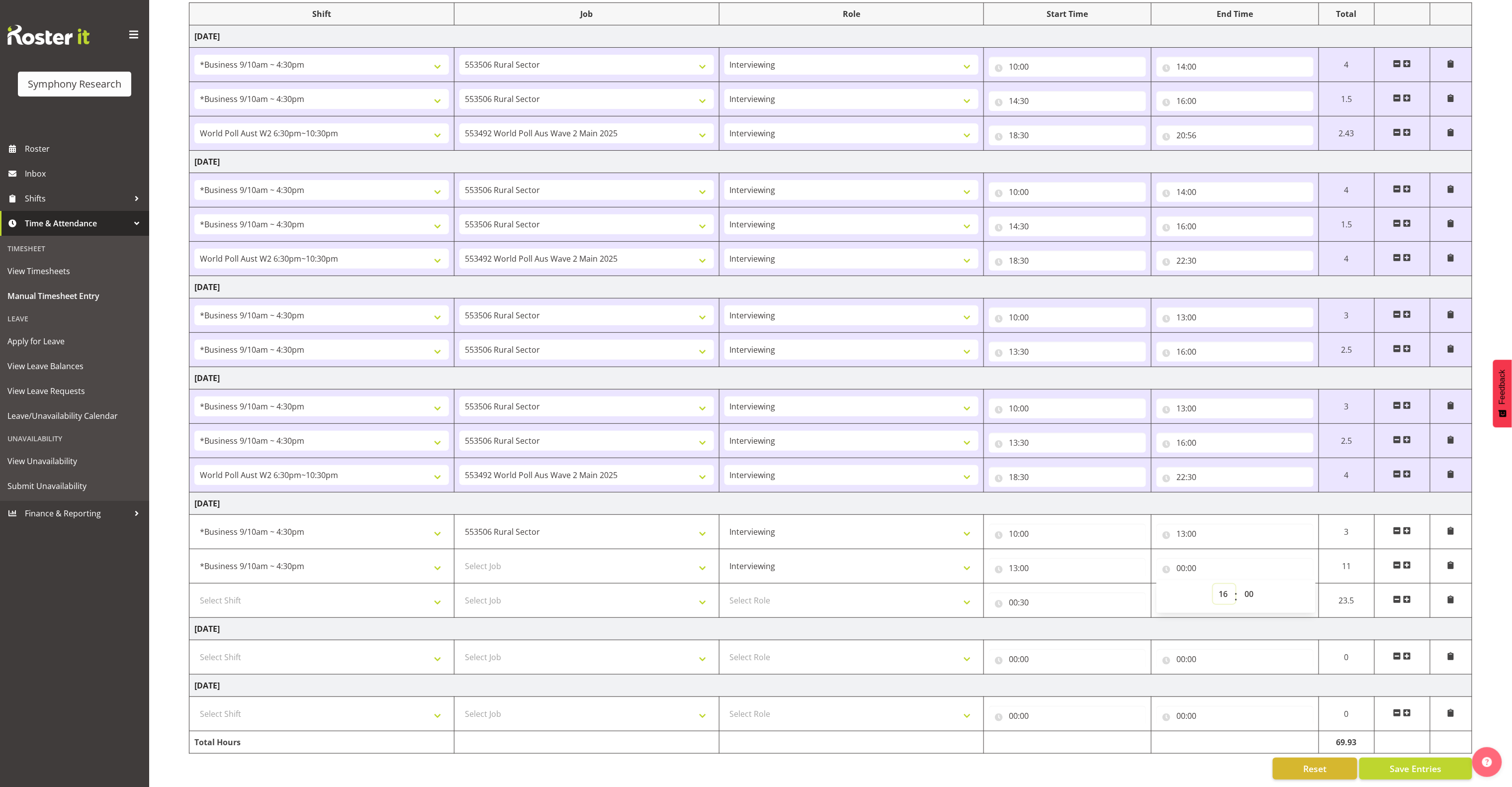
type input "16:00"
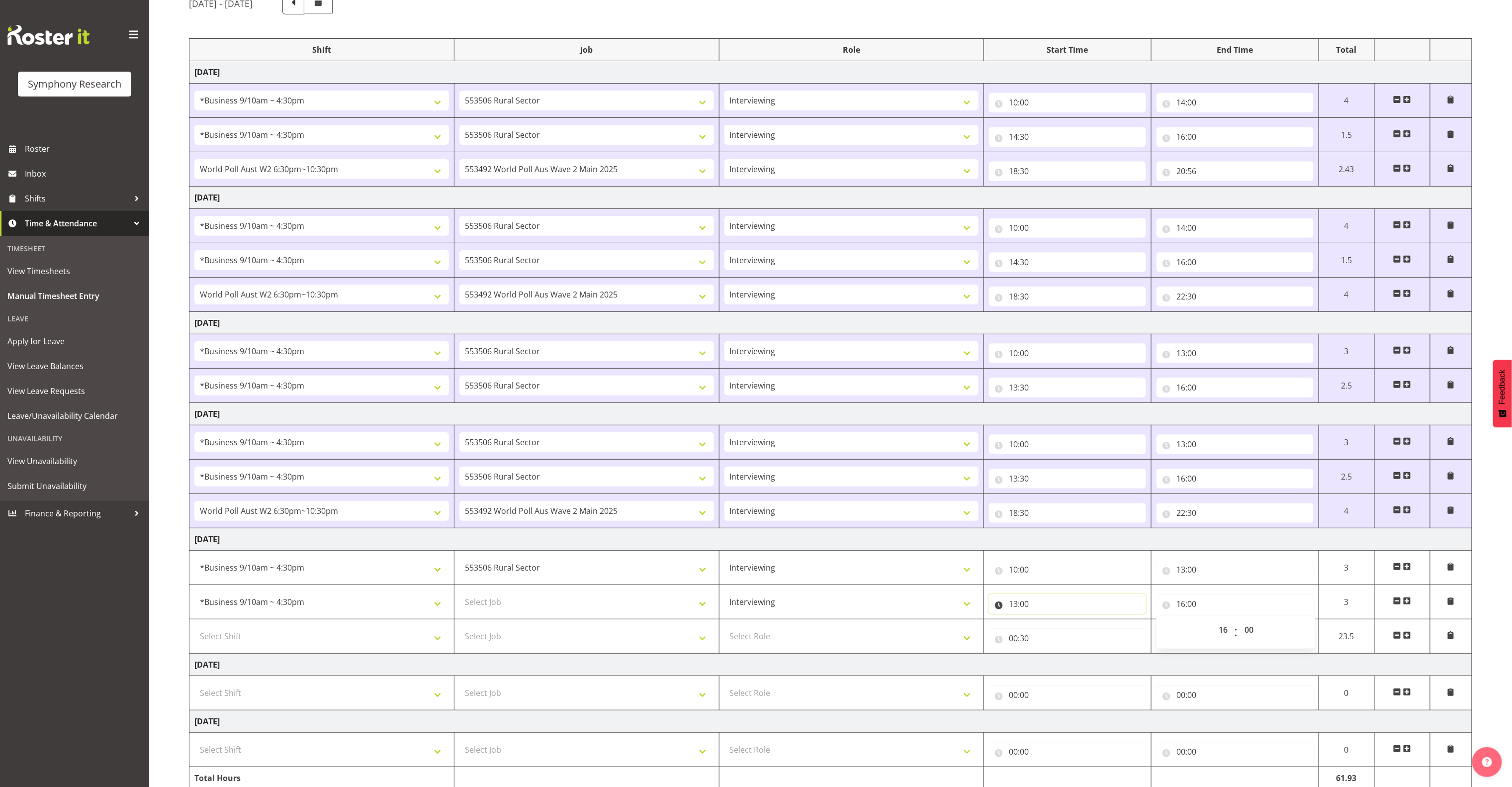
click at [870, 611] on input "13:00" at bounding box center [1067, 604] width 157 height 20
click at [870, 634] on select "00 01 02 03 04 05 06 07 08 09 10 11 12 13 14 15 16 17 18 19 20 21 22 23 24 25 2…" at bounding box center [1083, 629] width 22 height 20
select select "30"
click at [870, 625] on select "00 01 02 03 04 05 06 07 08 09 10 11 12 13 14 15 16 17 18 19 20 21 22 23 24 25 2…" at bounding box center [1083, 629] width 22 height 20
type input "13:30"
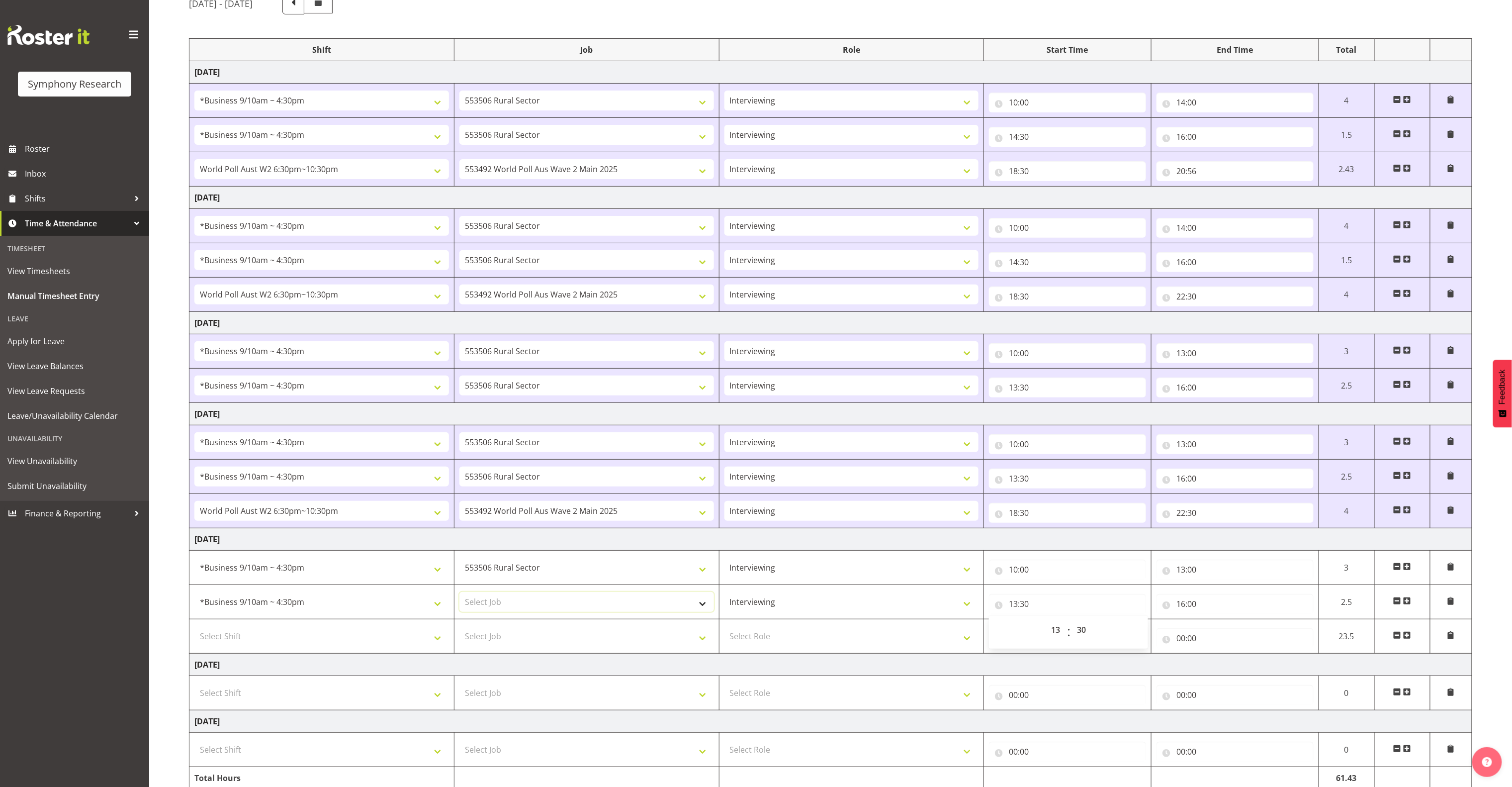
click at [701, 610] on select "Select Job 550060 IF Admin 553492 World Poll Aus Wave 2 Main 2025 553493 World …" at bounding box center [586, 602] width 255 height 20
select select "10499"
click at [459, 598] on select "Select Job 550060 IF Admin 553492 World Poll Aus Wave 2 Main 2025 553493 World …" at bounding box center [586, 602] width 255 height 20
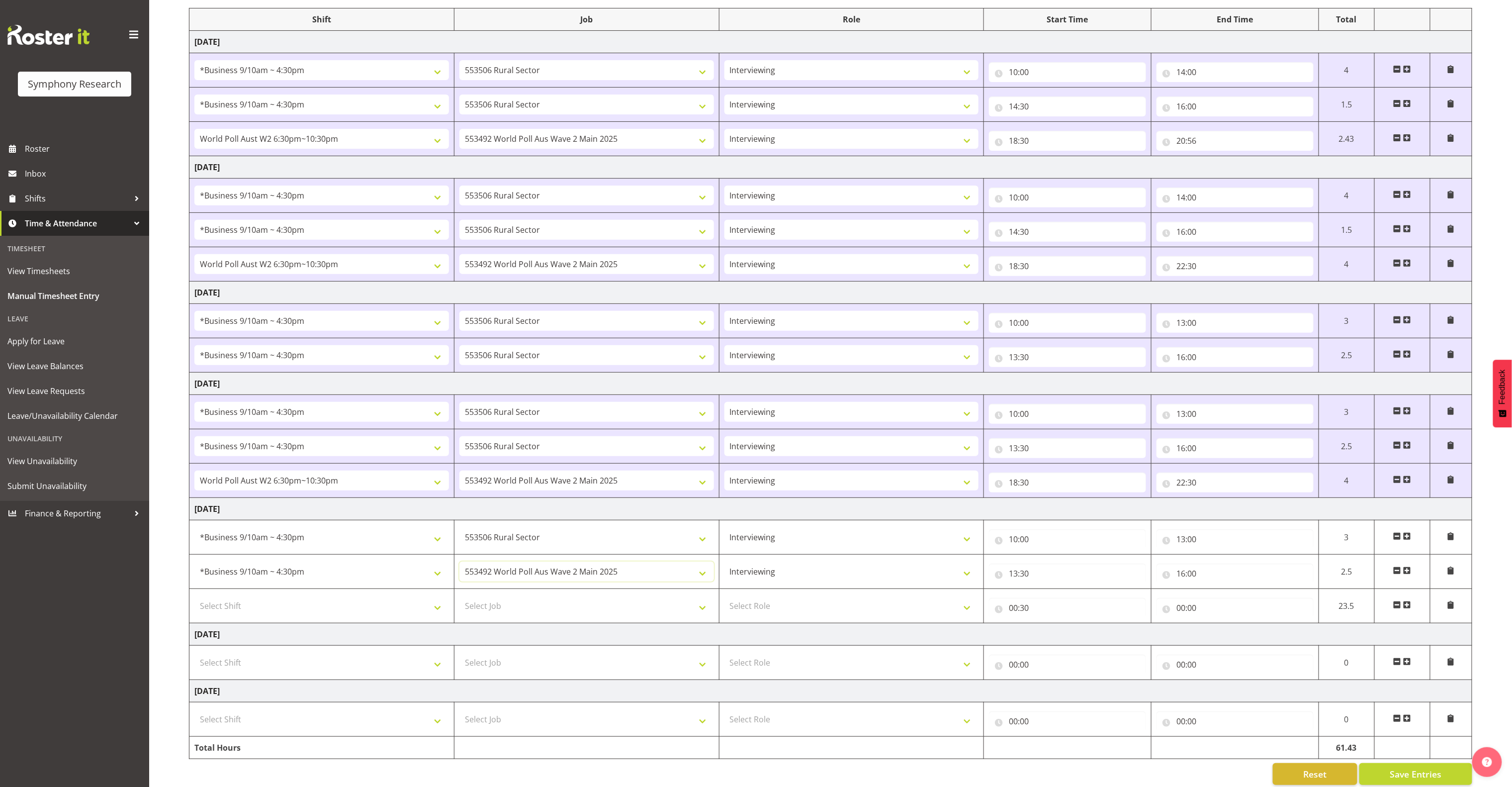
scroll to position [155, 0]
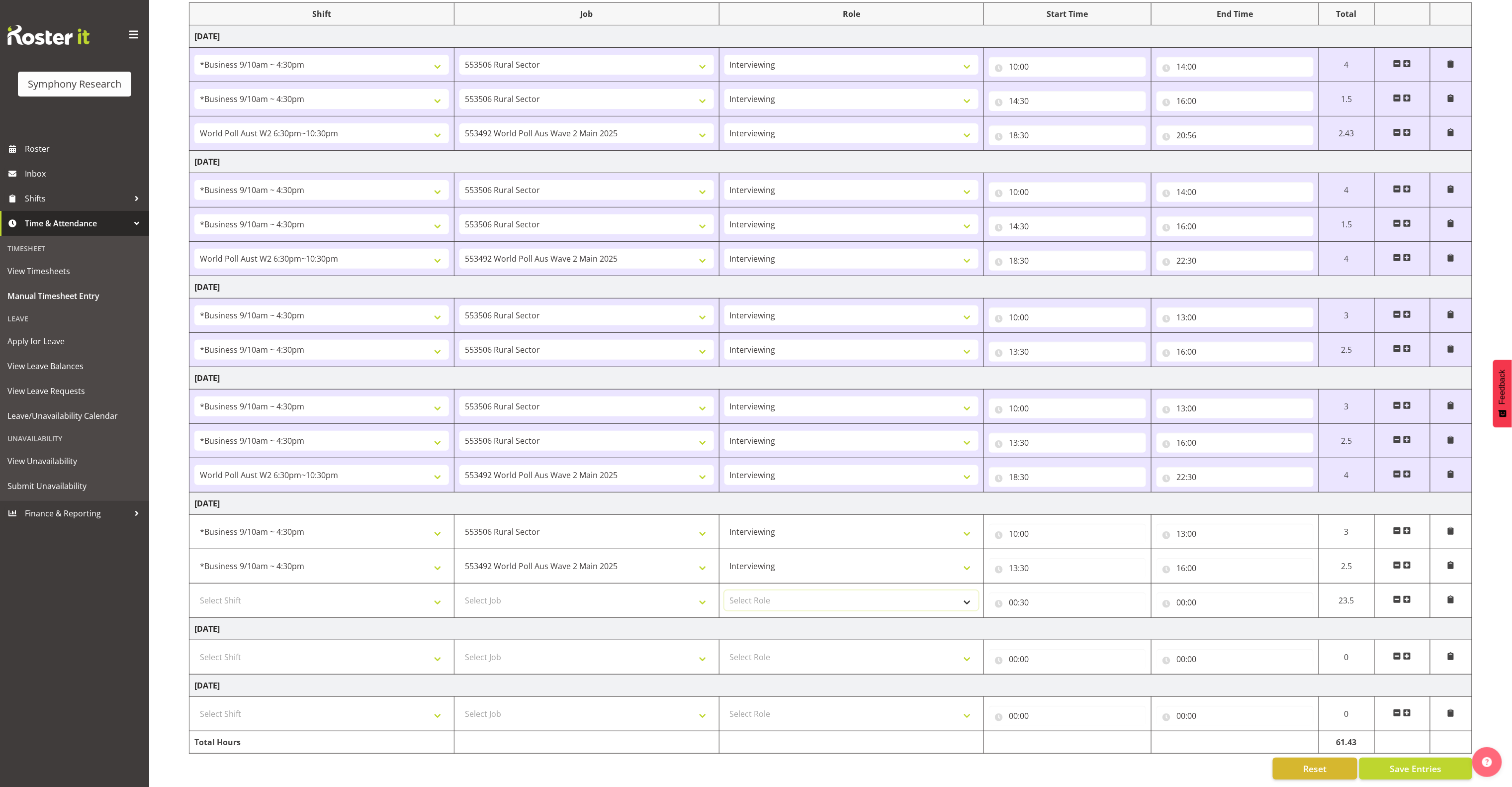
click at [757, 590] on select "Select Role Briefing Interviewing" at bounding box center [852, 600] width 255 height 20
select select "47"
click at [725, 590] on select "Select Role Briefing Interviewing" at bounding box center [852, 600] width 255 height 20
click at [622, 592] on select "Select Job 550060 IF Admin 553492 World Poll Aus Wave 2 Main 2025 553493 World …" at bounding box center [586, 600] width 255 height 20
select select "10499"
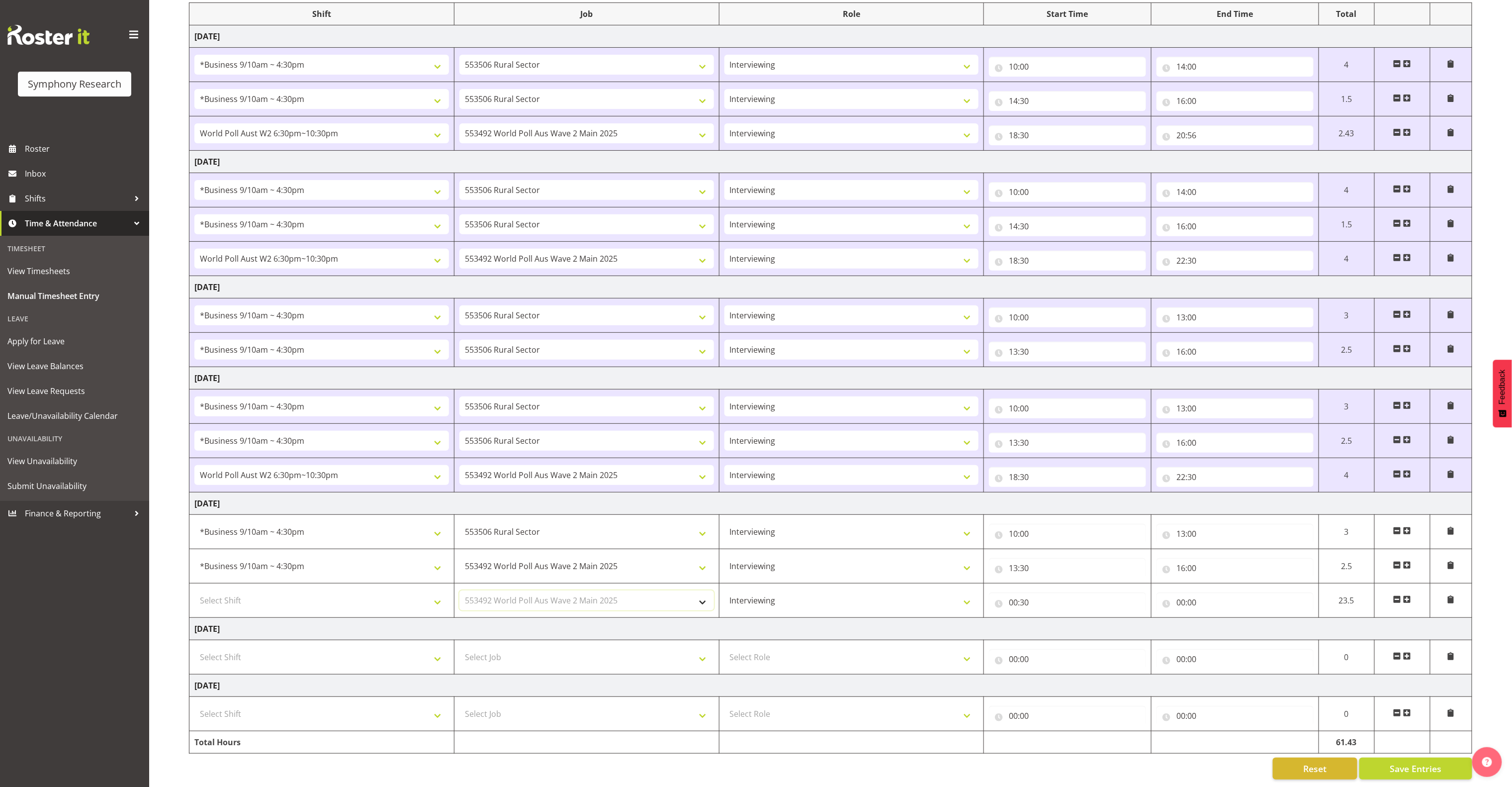
click at [459, 590] on select "Select Job 550060 IF Admin 553492 World Poll Aus Wave 2 Main 2025 553493 World …" at bounding box center [586, 600] width 255 height 20
click at [424, 590] on select "Select Shift !!Weekend Residential (Roster IT Shift Label) *Business 9/10am ~ 4…" at bounding box center [322, 600] width 255 height 20
click at [870, 595] on span at bounding box center [1407, 599] width 8 height 8
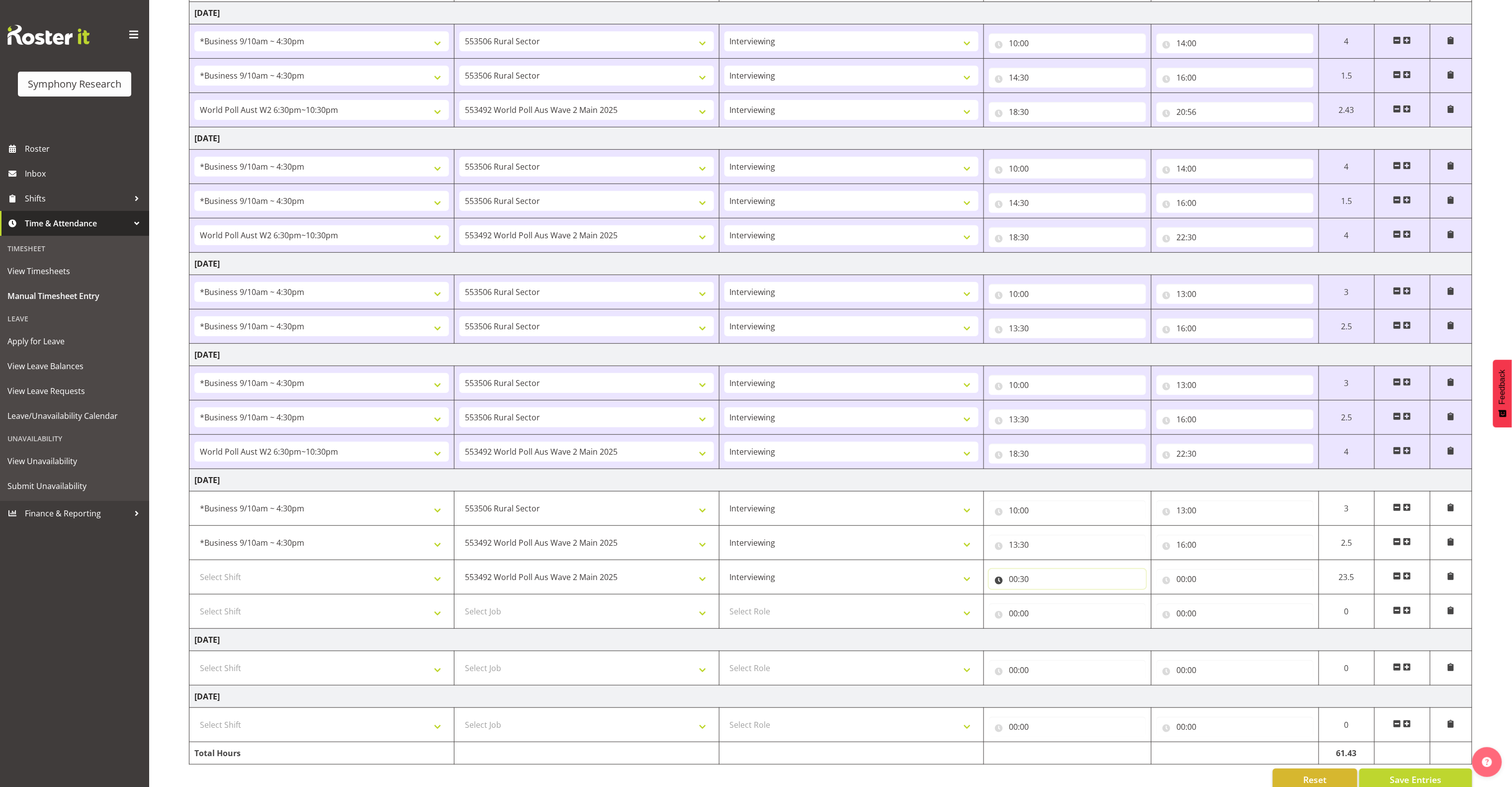
click at [870, 588] on input "00:30" at bounding box center [1067, 579] width 157 height 20
click at [870, 609] on select "00 01 02 03 04 05 06 07 08 09 10 11 12 13 14 15 16 17 18 19 20 21 22 23" at bounding box center [1057, 605] width 22 height 20
select select "18"
click at [870, 601] on select "00 01 02 03 04 05 06 07 08 09 10 11 12 13 14 15 16 17 18 19 20 21 22 23" at bounding box center [1057, 605] width 22 height 20
type input "18:30"
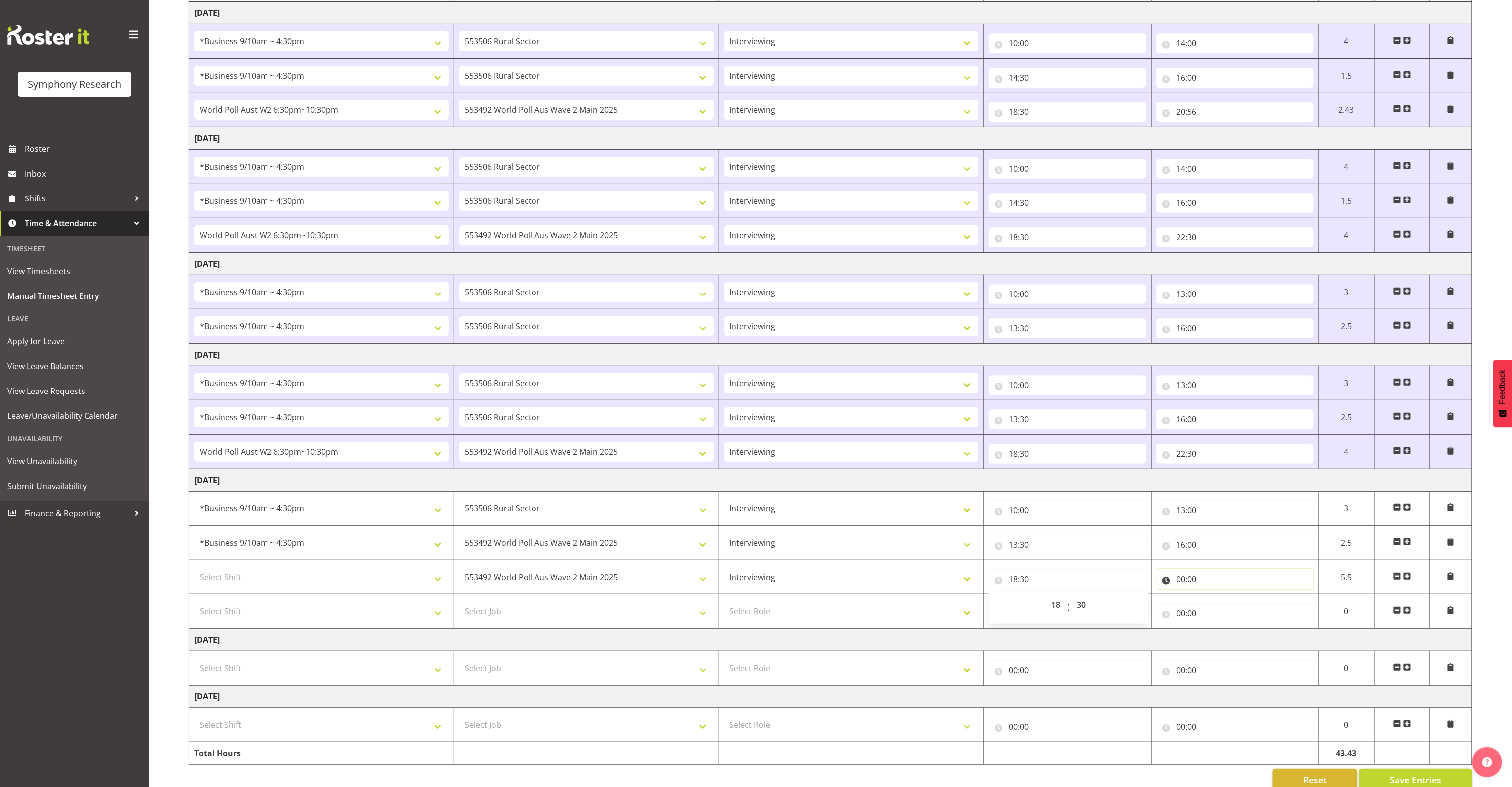
click at [870, 585] on input "00:00" at bounding box center [1234, 579] width 157 height 20
click at [870, 607] on select "00 01 02 03 04 05 06 07 08 09 10 11 12 13 14 15 16 17 18 19 20 21 22 23" at bounding box center [1224, 605] width 22 height 20
select select "22"
click at [870, 601] on select "00 01 02 03 04 05 06 07 08 09 10 11 12 13 14 15 16 17 18 19 20 21 22 23" at bounding box center [1224, 605] width 22 height 20
type input "22:00"
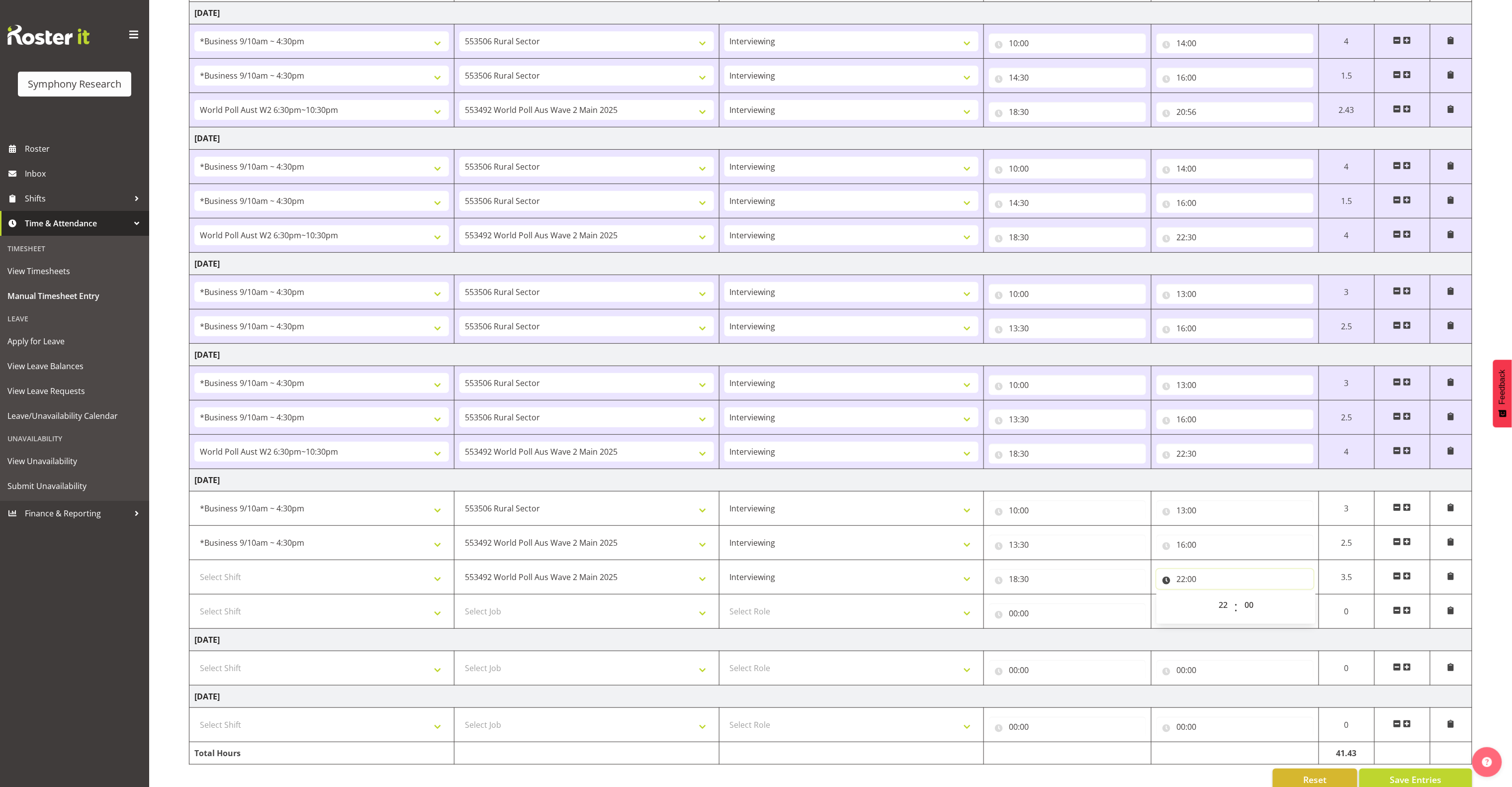
click at [870, 583] on input "22:00" at bounding box center [1234, 579] width 157 height 20
click at [870, 605] on select "00 01 02 03 04 05 06 07 08 09 10 11 12 13 14 15 16 17 18 19 20 21 22 23 24 25 2…" at bounding box center [1250, 605] width 22 height 20
select select "30"
click at [870, 601] on select "00 01 02 03 04 05 06 07 08 09 10 11 12 13 14 15 16 17 18 19 20 21 22 23 24 25 2…" at bounding box center [1250, 605] width 22 height 20
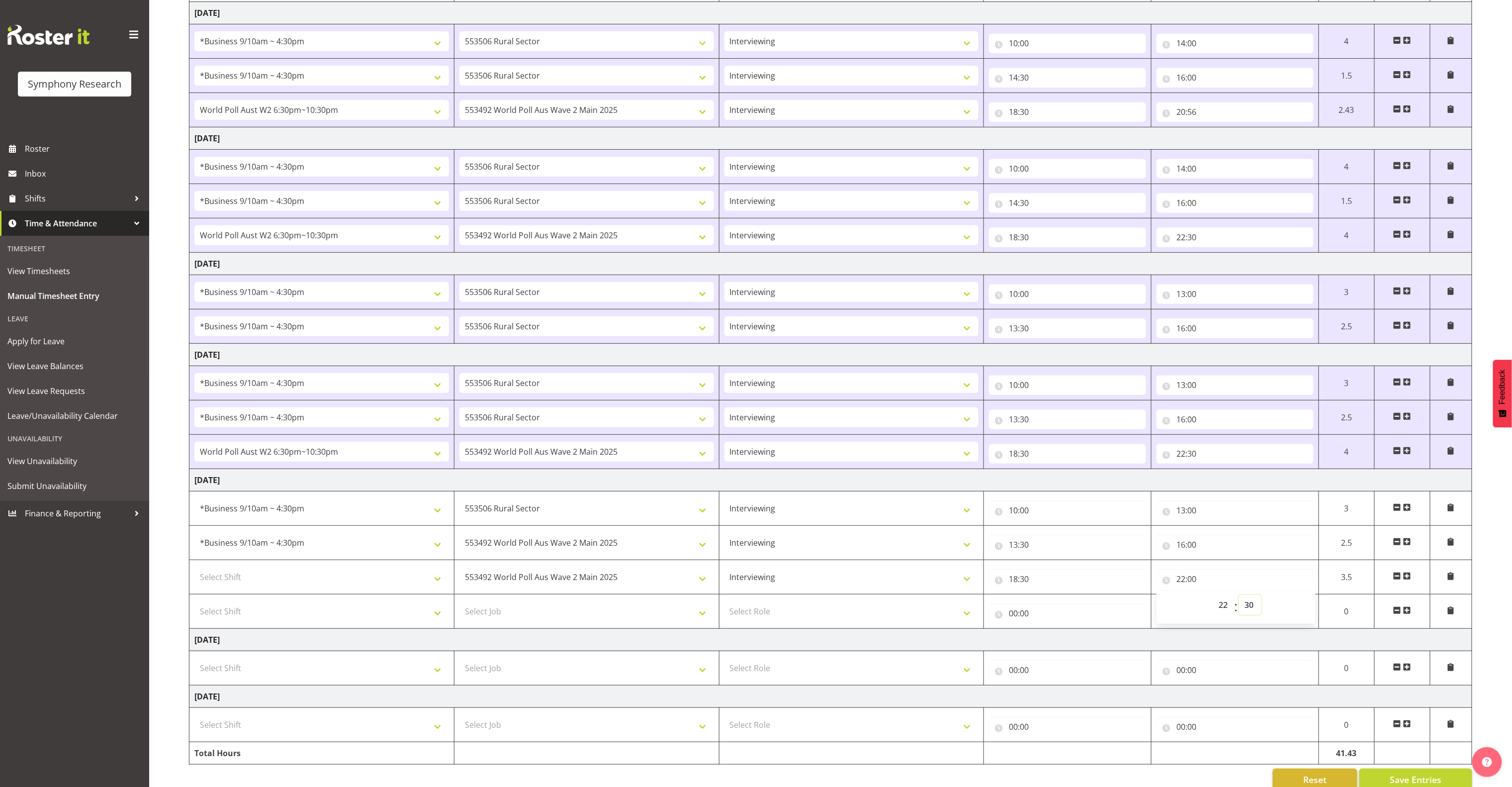
type input "22:30"
click at [417, 586] on select "Select Shift !!Weekend Residential (Roster IT Shift Label) *Business 9/10am ~ 4…" at bounding box center [322, 577] width 255 height 20
select select "56692"
click at [195, 573] on select "Select Shift !!Weekend Residential (Roster IT Shift Label) *Business 9/10am ~ 4…" at bounding box center [322, 577] width 255 height 20
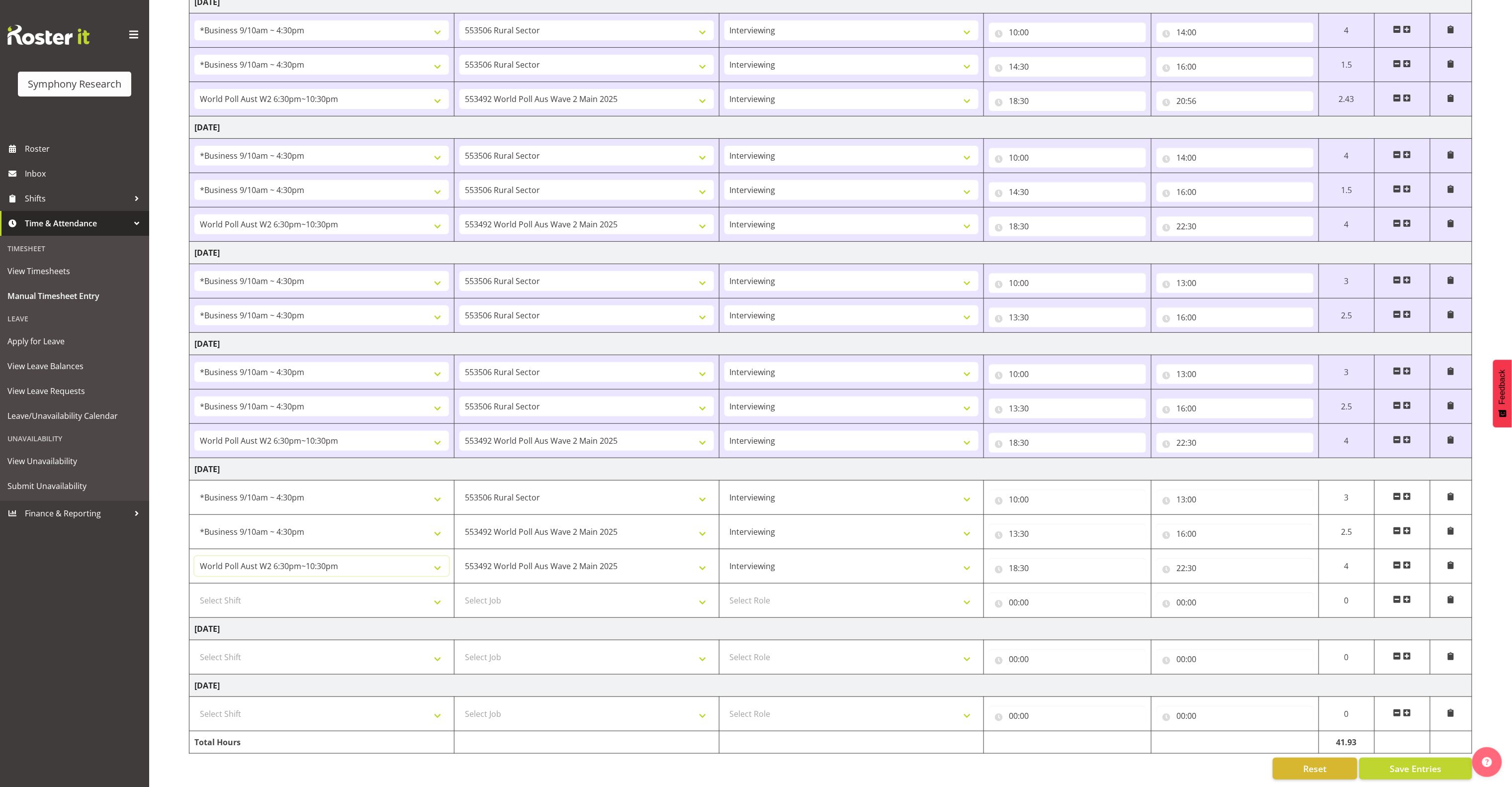
scroll to position [190, 0]
click at [870, 762] on span "Save Entries" at bounding box center [1416, 768] width 52 height 13
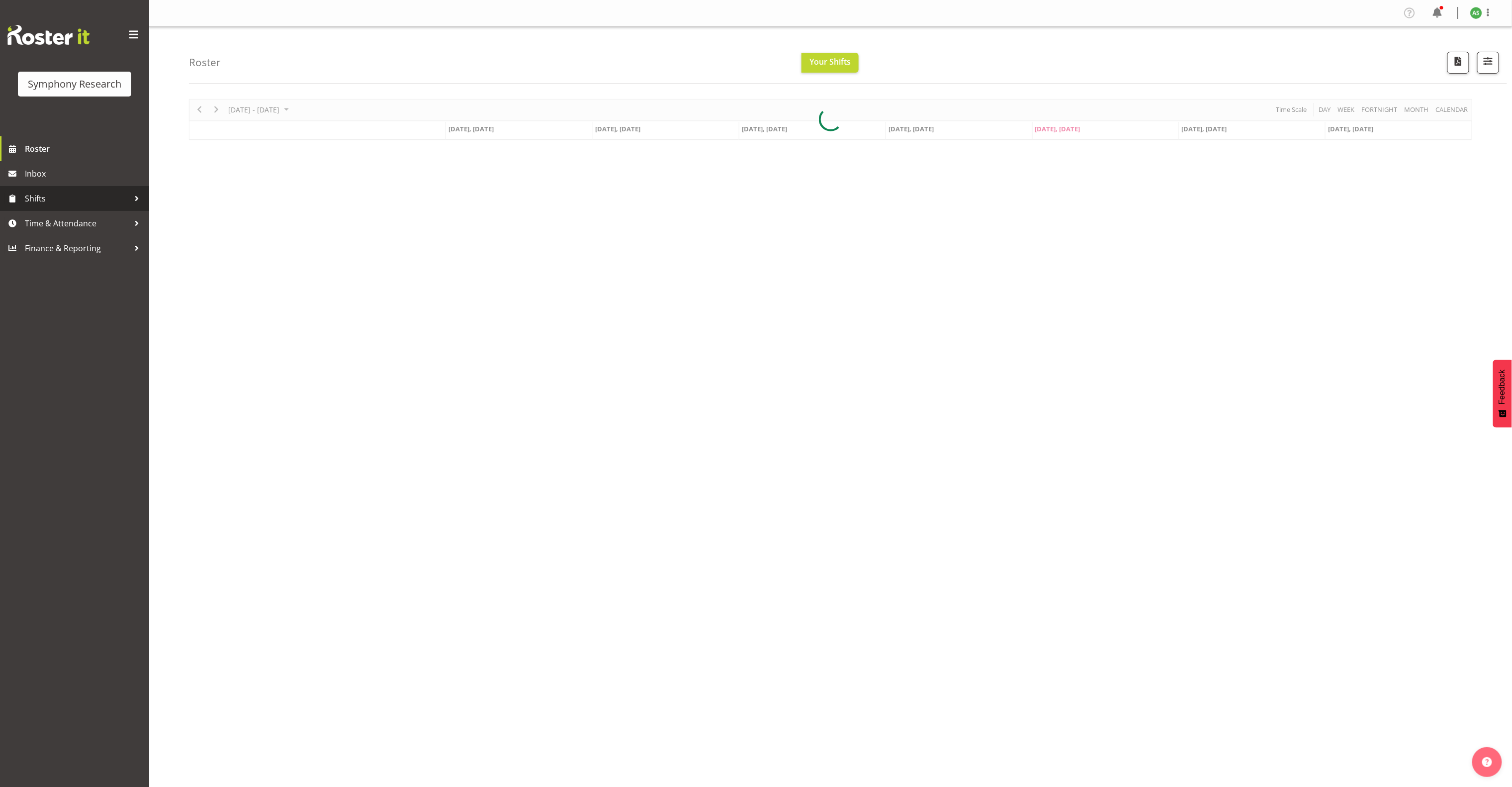
click at [65, 188] on link "Shifts" at bounding box center [74, 198] width 149 height 25
click at [51, 219] on span "My Shifts" at bounding box center [74, 226] width 134 height 15
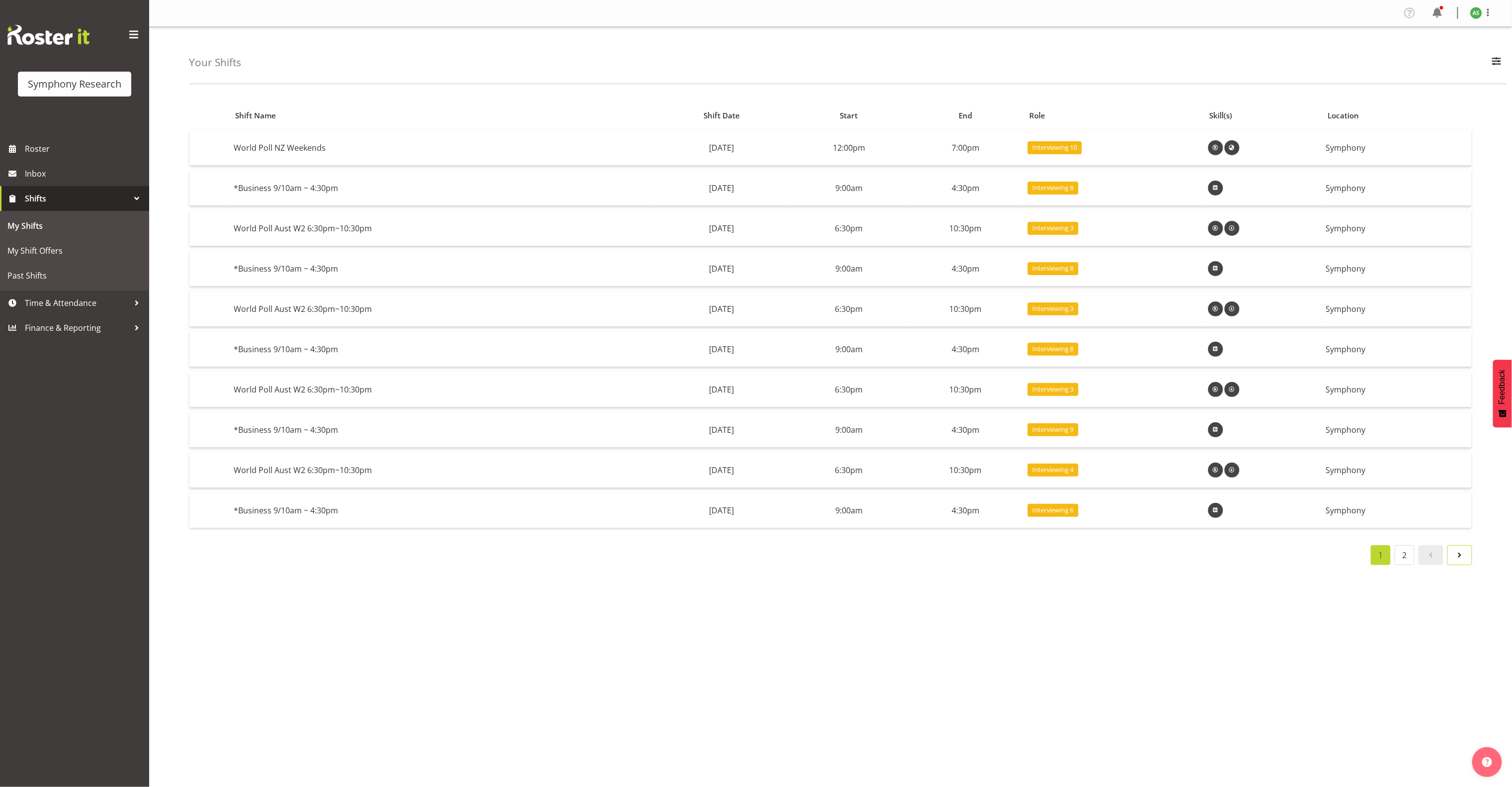
click at [1464, 560] on span at bounding box center [1460, 555] width 12 height 12
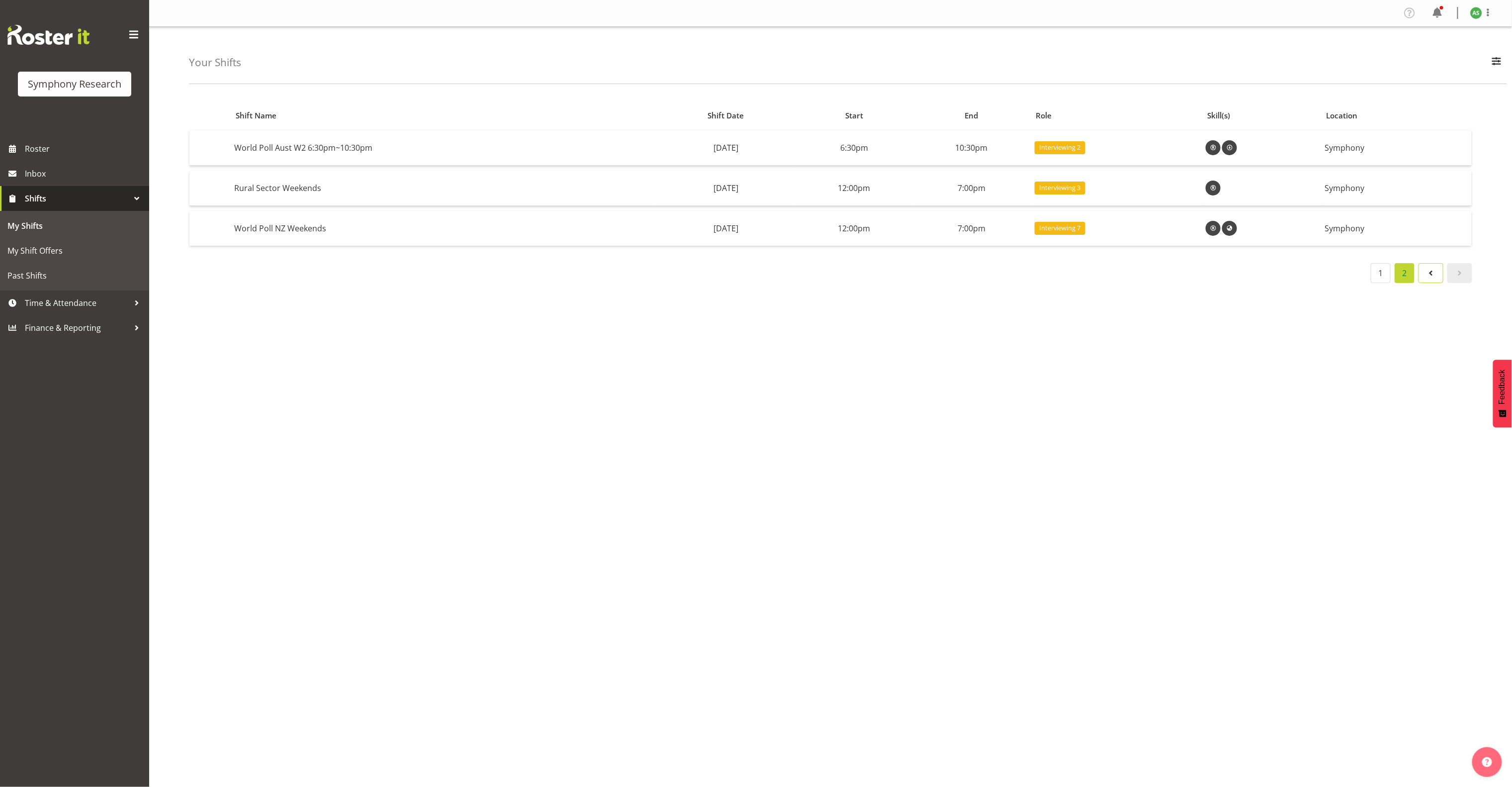
click at [1430, 274] on span at bounding box center [1431, 273] width 12 height 12
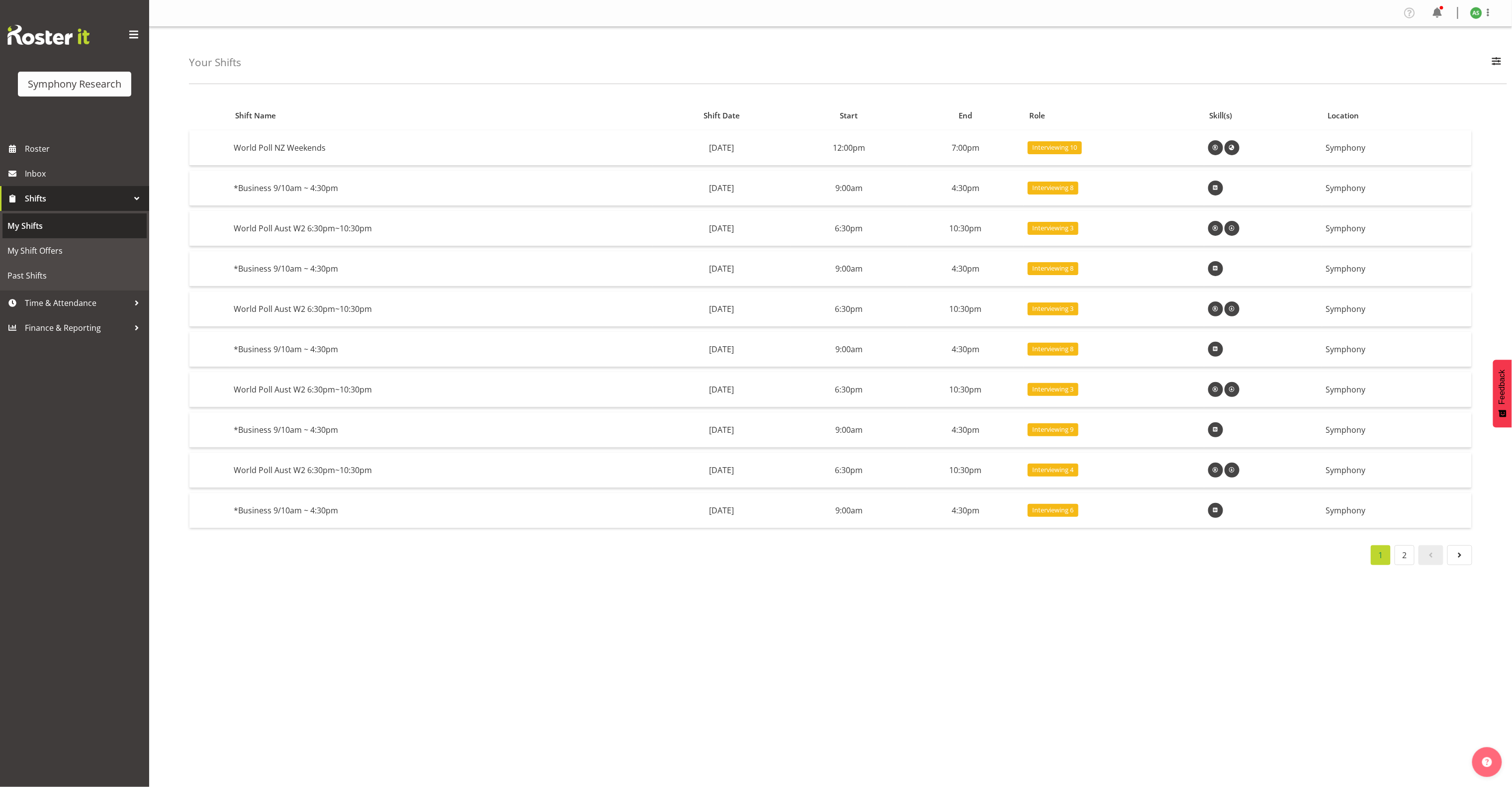
click at [73, 216] on link "My Shifts" at bounding box center [74, 226] width 144 height 25
